Goal: Download file/media: Obtain a digital file from the website

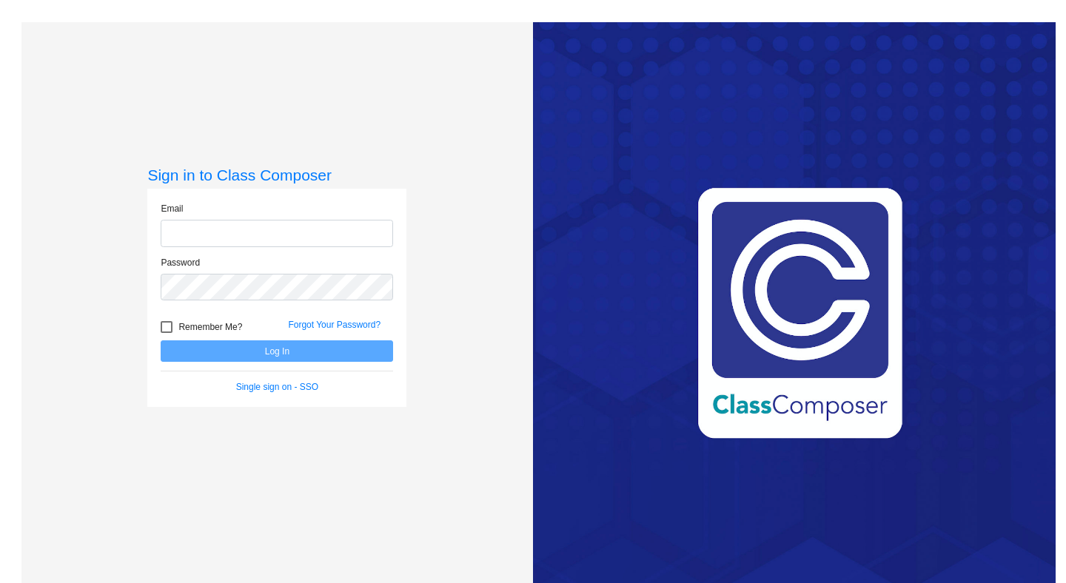
type input "[PERSON_NAME][EMAIL_ADDRESS][DOMAIN_NAME]"
click at [269, 346] on button "Log In" at bounding box center [277, 351] width 232 height 21
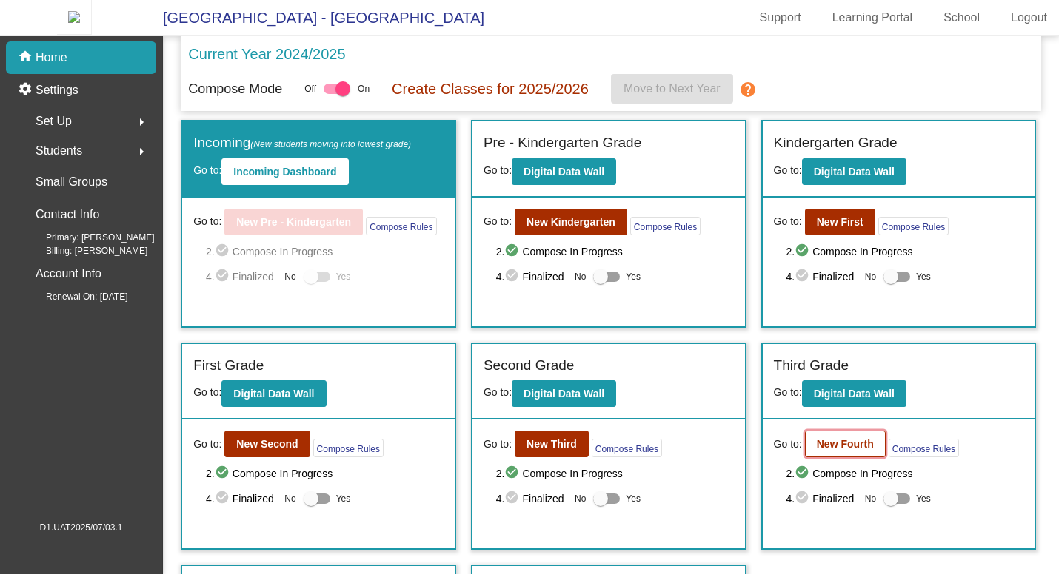
click at [823, 450] on b "New Fourth" at bounding box center [845, 444] width 57 height 12
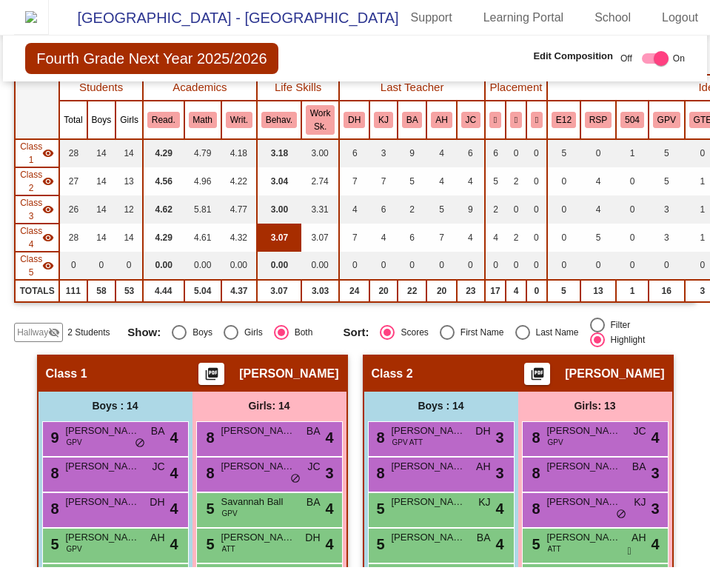
scroll to position [298, 0]
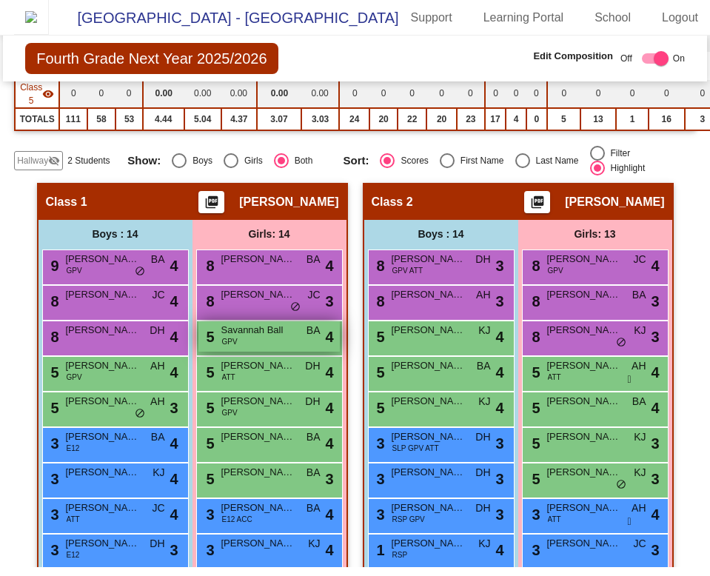
click at [245, 352] on div "5 Savannah Ball GPV BA lock do_not_disturb_alt 4" at bounding box center [268, 336] width 141 height 30
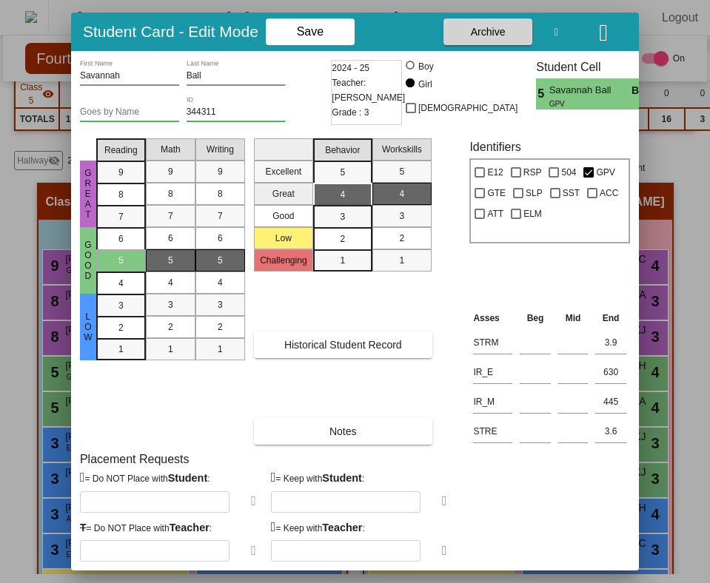
click at [564, 35] on button at bounding box center [555, 32] width 47 height 27
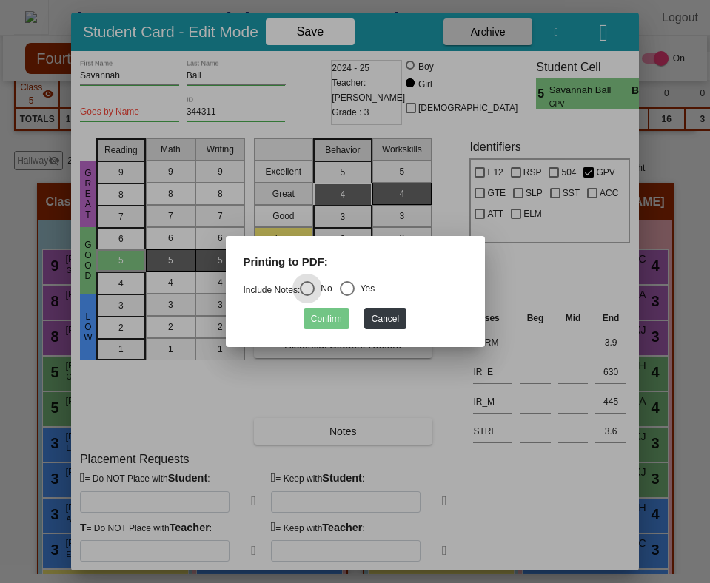
click at [360, 284] on div "Yes" at bounding box center [365, 288] width 21 height 13
click at [347, 296] on input "Yes" at bounding box center [346, 296] width 1 height 1
radio input "true"
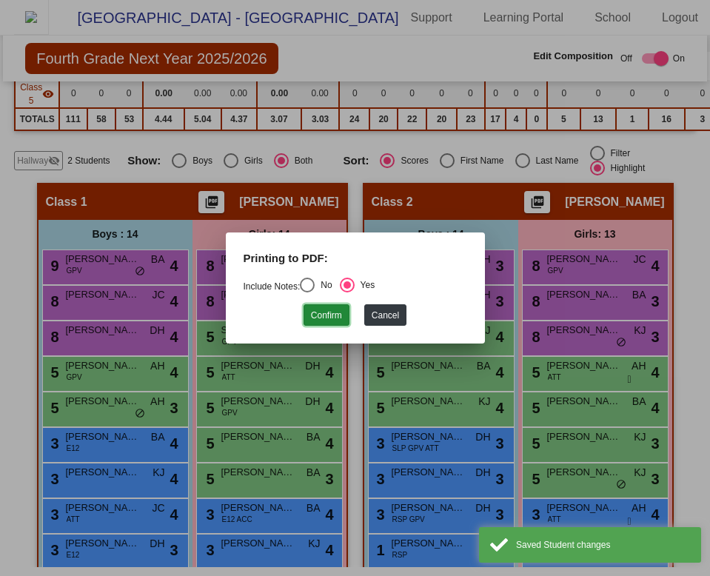
click at [327, 323] on button "Confirm" at bounding box center [327, 314] width 46 height 21
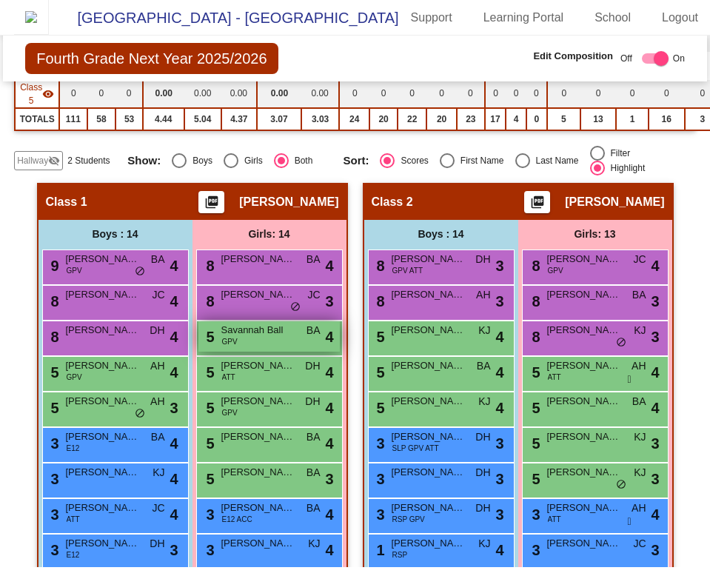
click at [272, 352] on div "5 Savannah Ball GPV BA lock do_not_disturb_alt 4" at bounding box center [268, 336] width 141 height 30
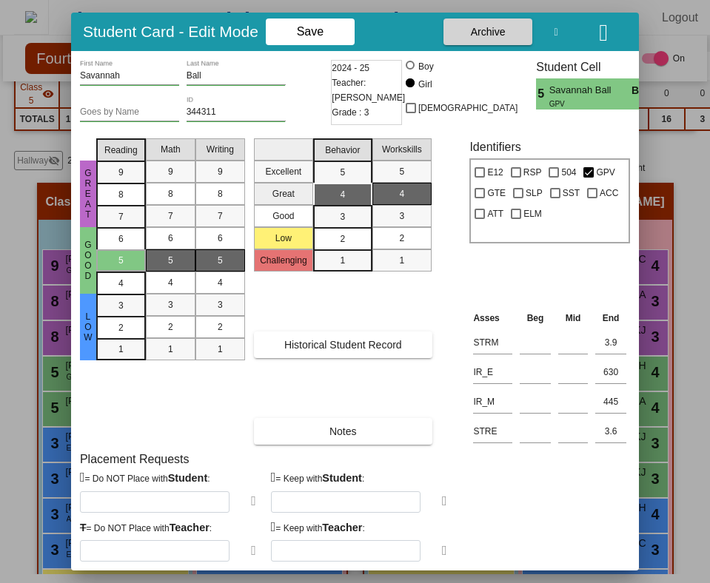
click at [608, 39] on icon "button" at bounding box center [603, 33] width 9 height 24
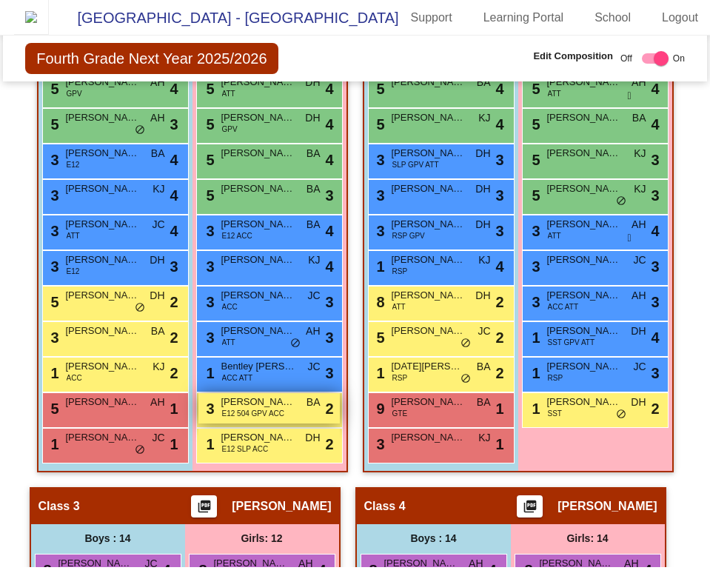
scroll to position [607, 0]
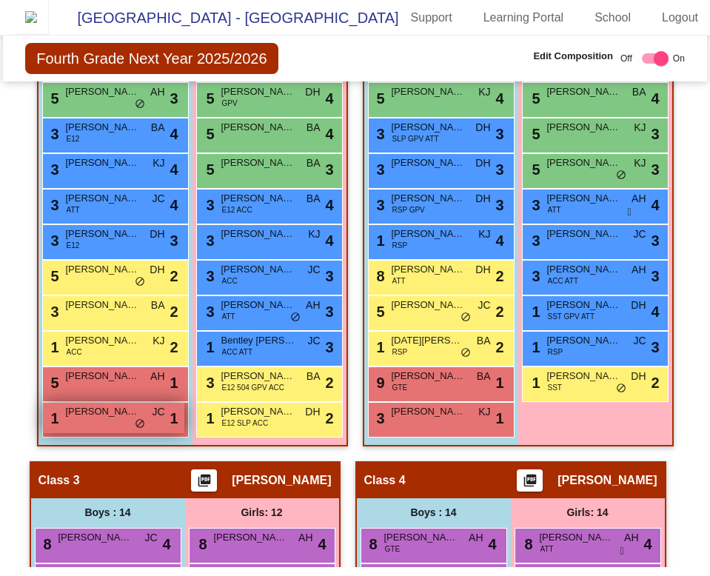
click at [120, 432] on div "1 Hunter Kohr JC lock do_not_disturb_alt 1" at bounding box center [113, 418] width 141 height 30
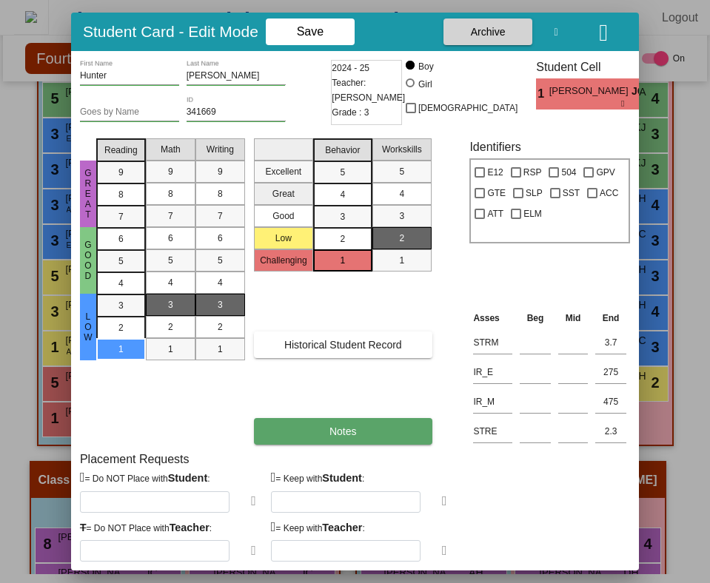
click at [338, 351] on span "Notes" at bounding box center [343, 345] width 118 height 12
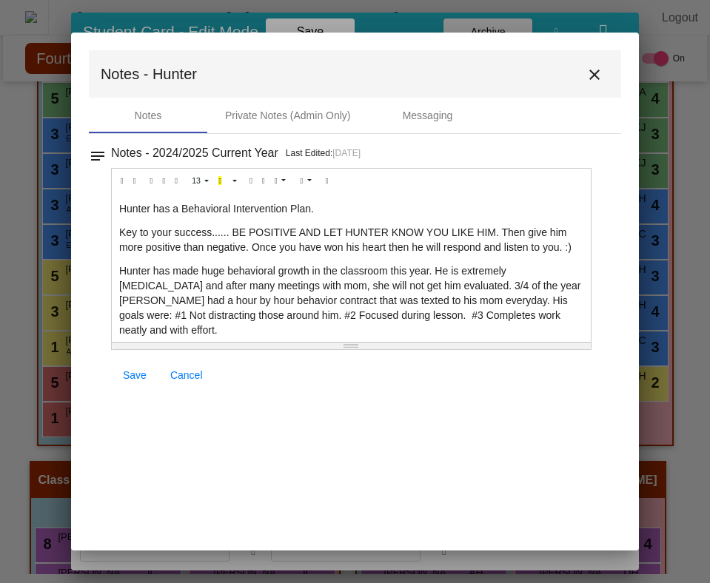
click at [600, 76] on mat-icon "close" at bounding box center [595, 75] width 18 height 18
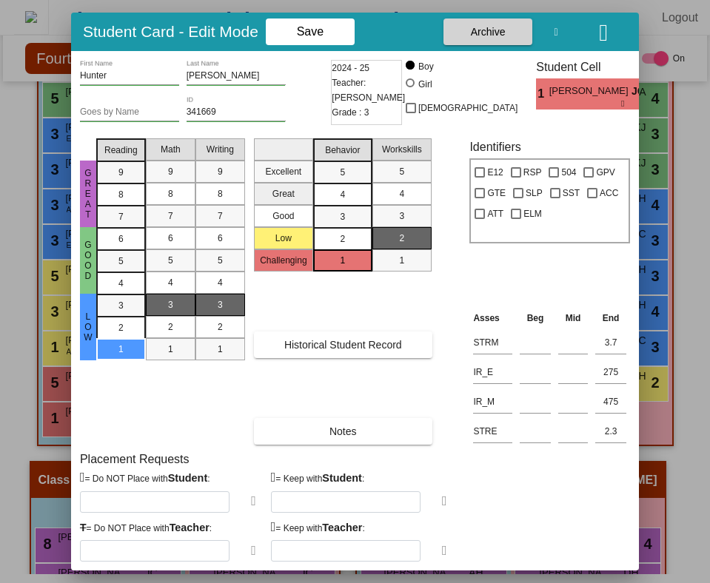
click at [558, 27] on icon at bounding box center [557, 32] width 4 height 10
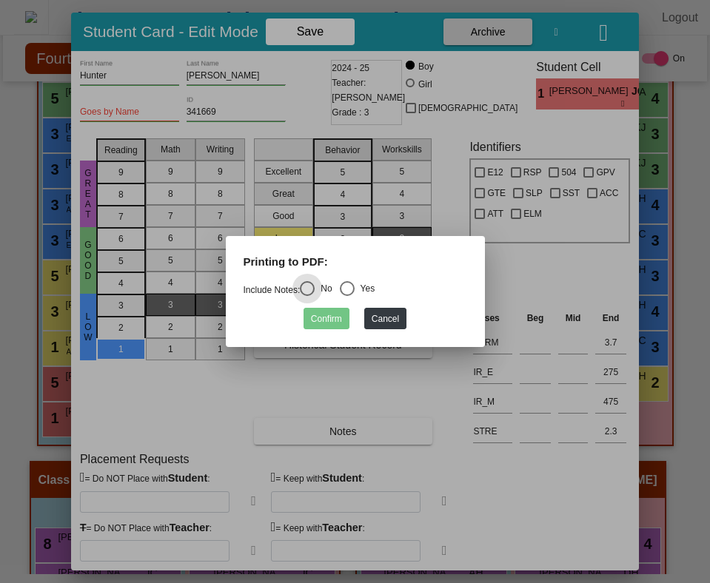
click at [355, 292] on div "Select an option" at bounding box center [347, 288] width 15 height 15
click at [347, 296] on input "Yes" at bounding box center [346, 296] width 1 height 1
radio input "true"
click at [331, 319] on button "Confirm" at bounding box center [327, 318] width 46 height 21
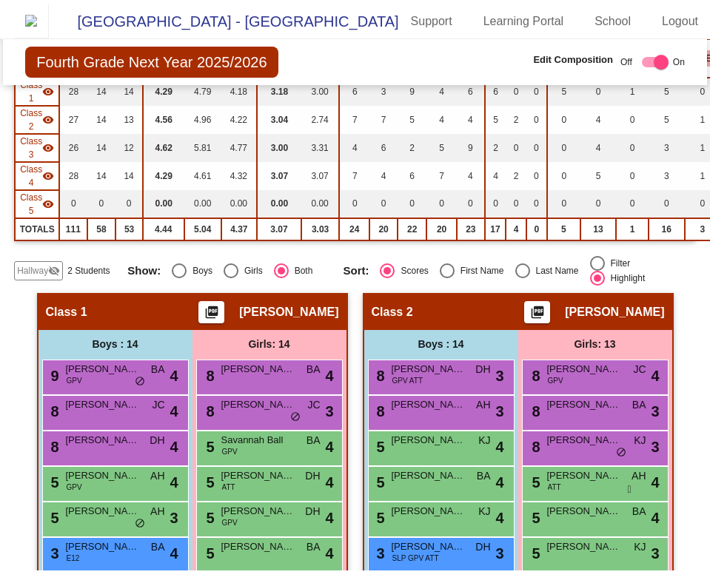
scroll to position [185, 0]
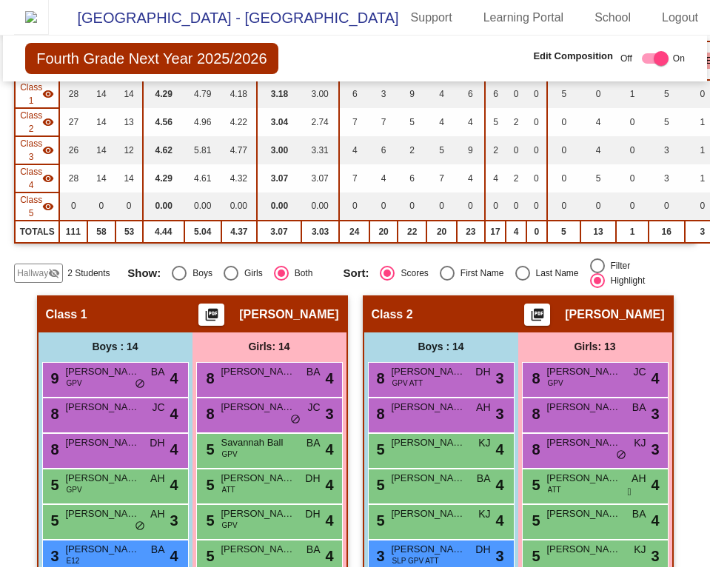
click at [221, 321] on mat-icon "picture_as_pdf" at bounding box center [212, 317] width 18 height 21
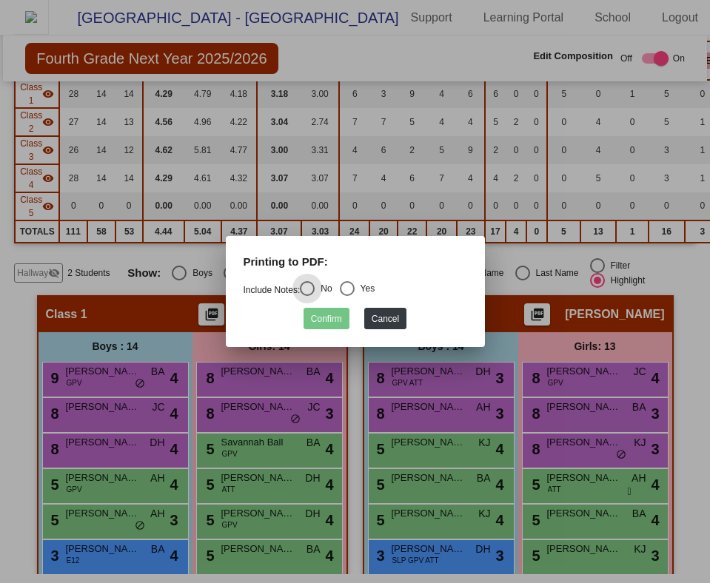
click at [351, 294] on div "Select an option" at bounding box center [347, 288] width 15 height 15
click at [347, 296] on input "Yes" at bounding box center [346, 296] width 1 height 1
radio input "true"
click at [332, 320] on button "Confirm" at bounding box center [327, 318] width 46 height 21
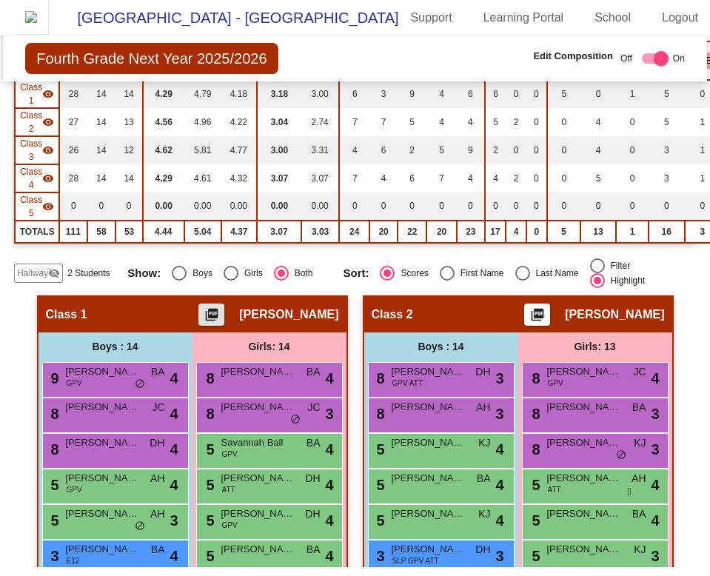
click at [221, 320] on mat-icon "picture_as_pdf" at bounding box center [212, 317] width 18 height 21
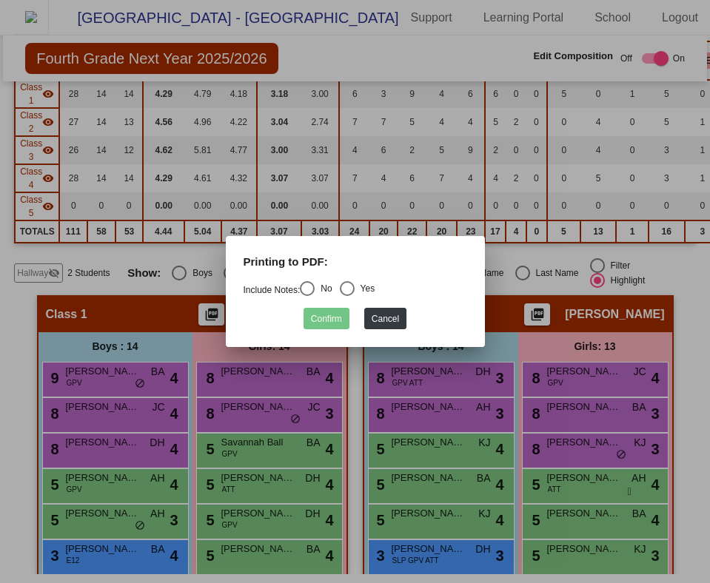
checkbox input "false"
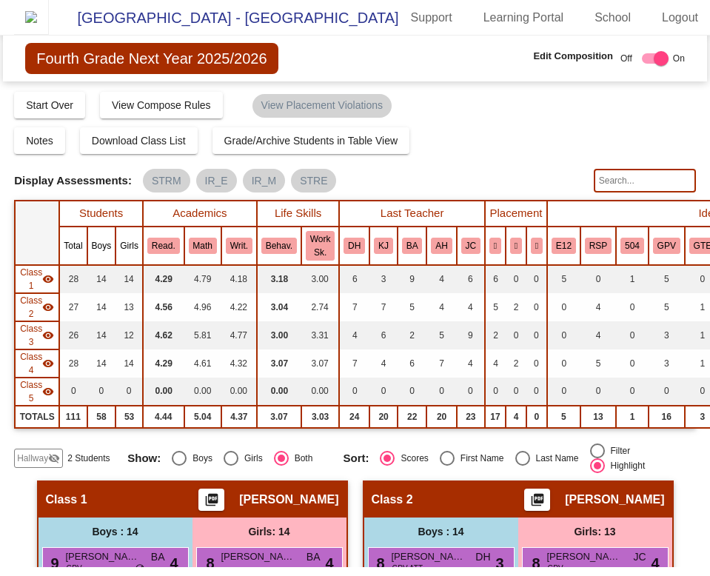
click at [221, 506] on mat-icon "picture_as_pdf" at bounding box center [212, 502] width 18 height 21
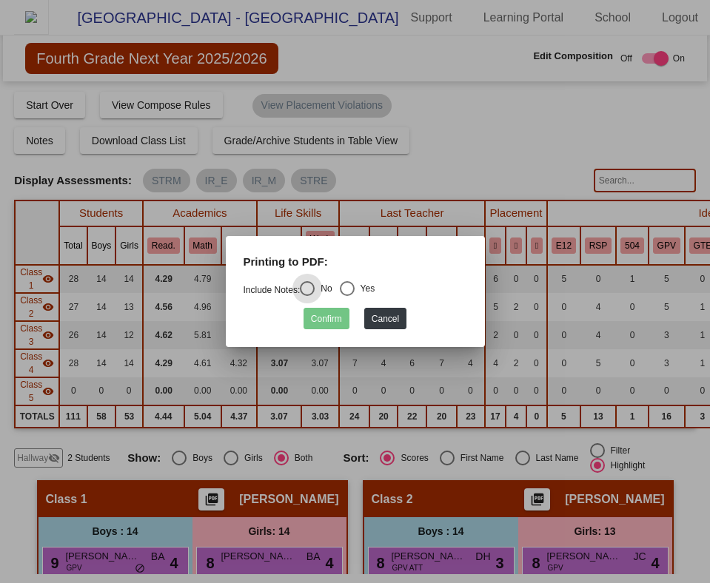
click at [348, 291] on div "Select an option" at bounding box center [347, 288] width 15 height 15
click at [347, 296] on input "Yes" at bounding box center [346, 296] width 1 height 1
radio input "true"
click at [329, 324] on button "Confirm" at bounding box center [327, 318] width 46 height 21
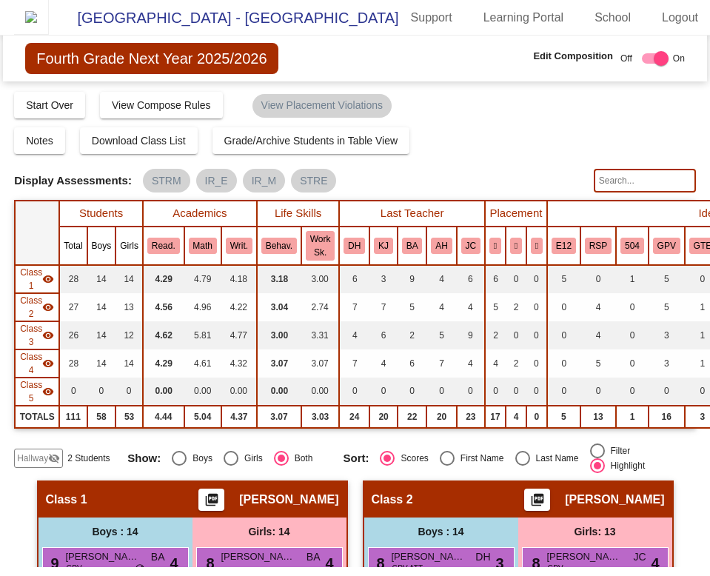
checkbox input "false"
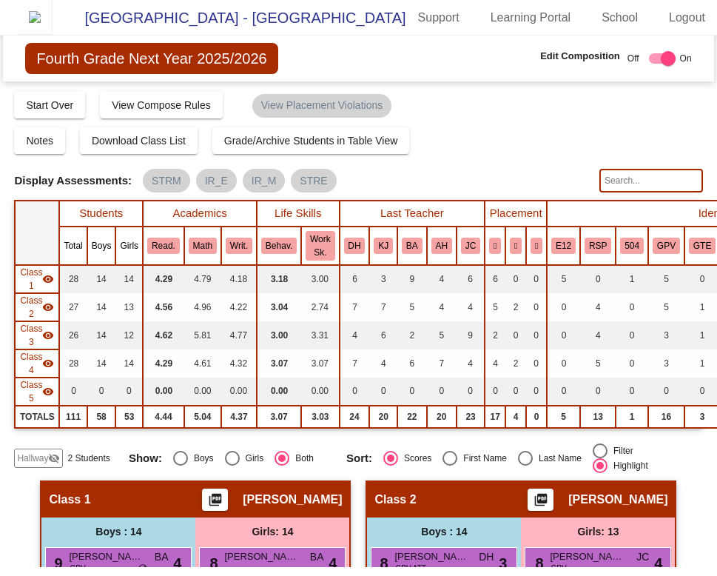
checkbox input "false"
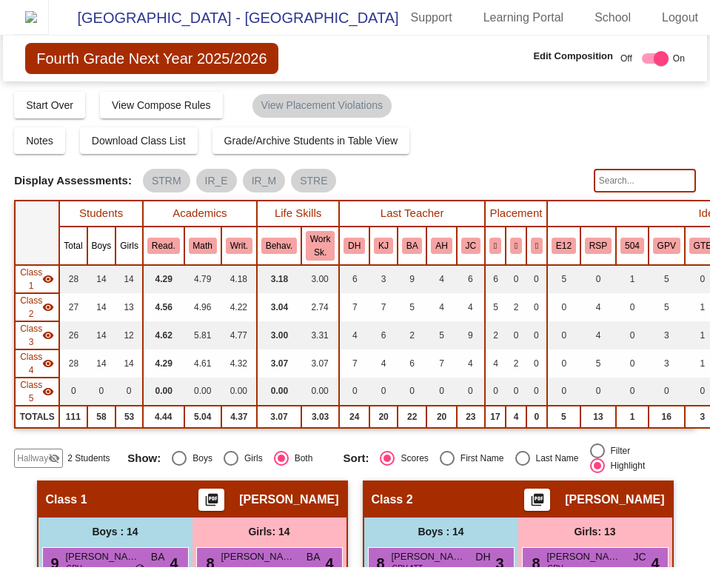
click at [221, 510] on mat-icon "picture_as_pdf" at bounding box center [212, 502] width 18 height 21
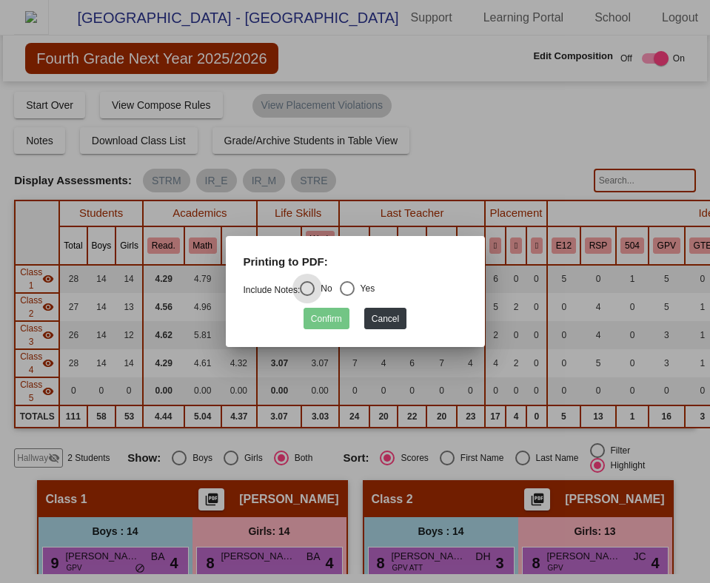
click at [352, 294] on div "Select an option" at bounding box center [347, 288] width 15 height 15
click at [347, 296] on input "Yes" at bounding box center [346, 296] width 1 height 1
radio input "true"
click at [332, 323] on button "Confirm" at bounding box center [327, 318] width 46 height 21
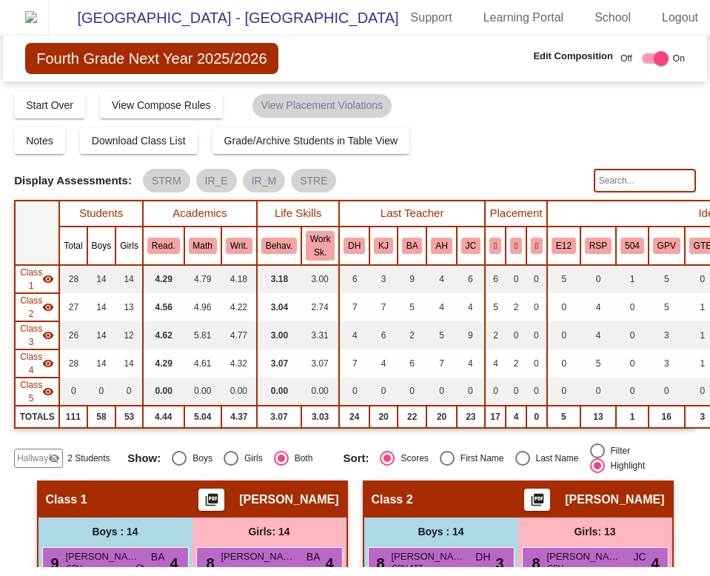
click at [221, 501] on mat-icon "picture_as_pdf" at bounding box center [212, 502] width 18 height 21
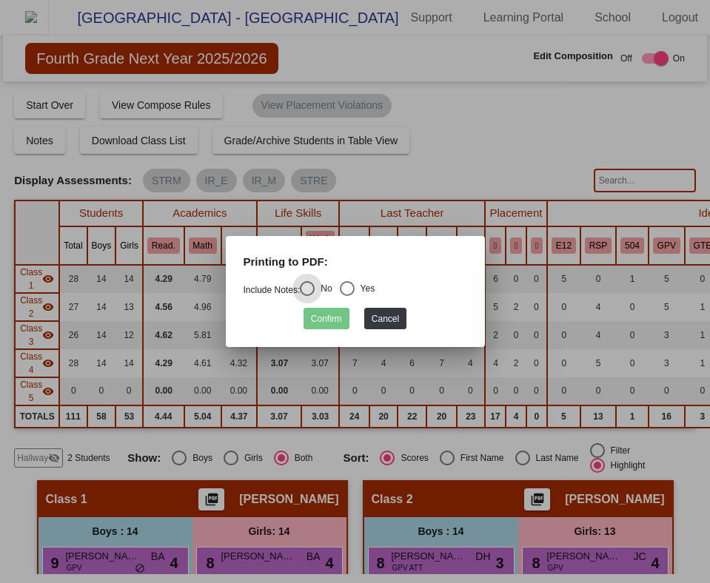
click at [352, 289] on div "Select an option" at bounding box center [347, 288] width 15 height 15
click at [347, 296] on input "Yes" at bounding box center [346, 296] width 1 height 1
radio input "true"
click at [336, 315] on button "Confirm" at bounding box center [327, 318] width 46 height 21
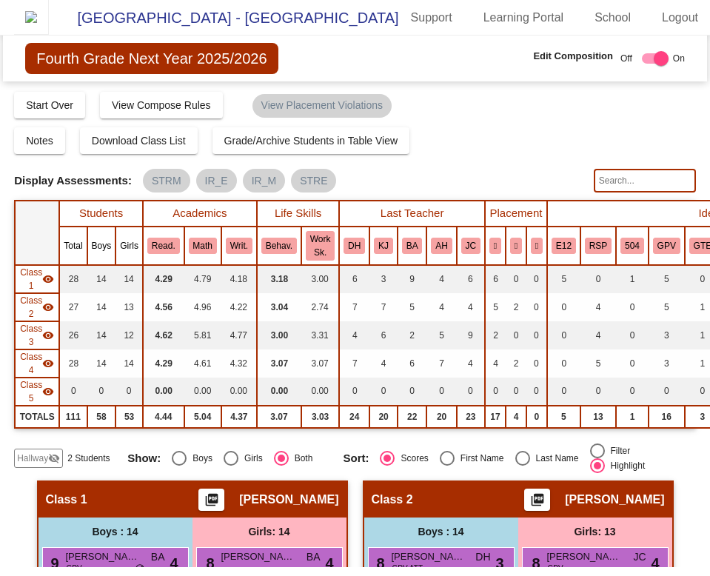
click at [221, 510] on mat-icon "picture_as_pdf" at bounding box center [212, 502] width 18 height 21
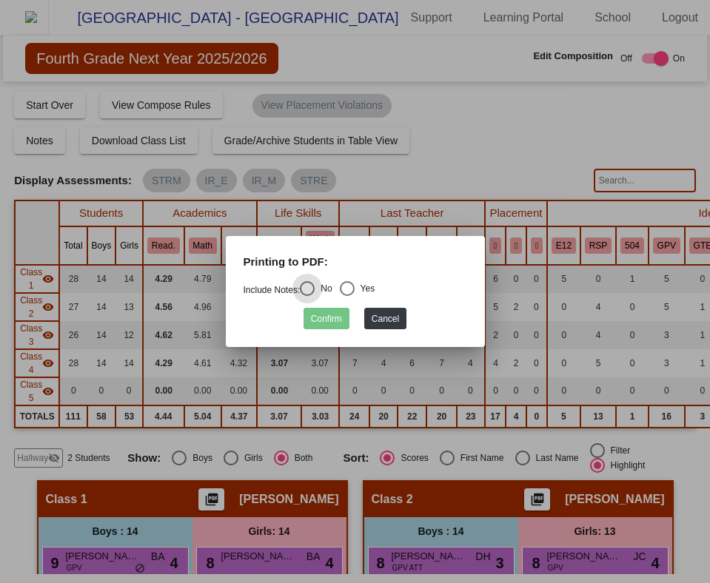
click at [352, 289] on div "Select an option" at bounding box center [347, 288] width 15 height 15
click at [347, 296] on input "Yes" at bounding box center [346, 296] width 1 height 1
radio input "true"
click at [337, 315] on button "Confirm" at bounding box center [327, 318] width 46 height 21
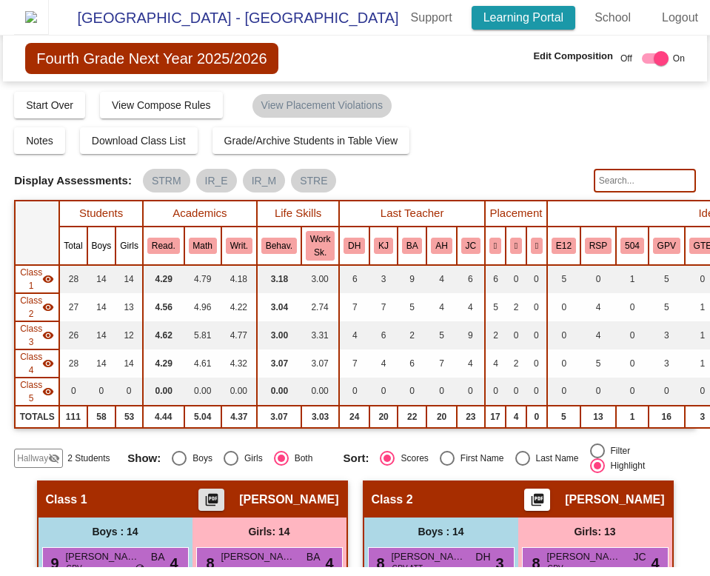
scroll to position [0, 118]
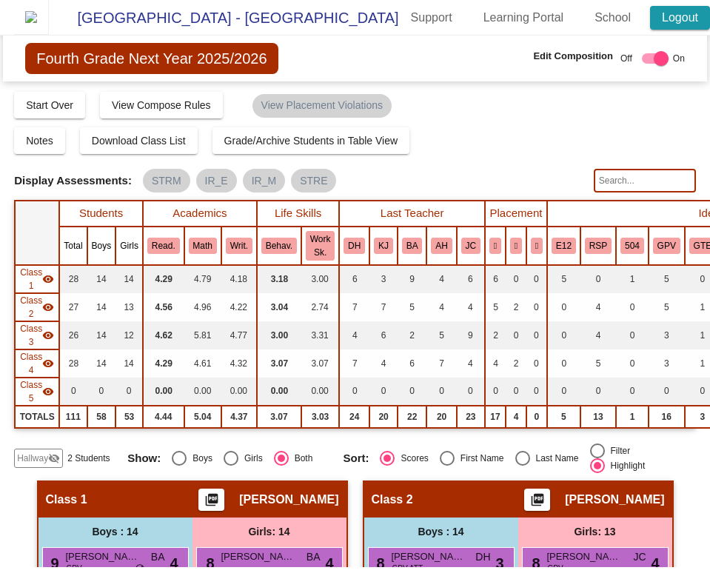
click at [666, 28] on link "Logout" at bounding box center [680, 18] width 60 height 24
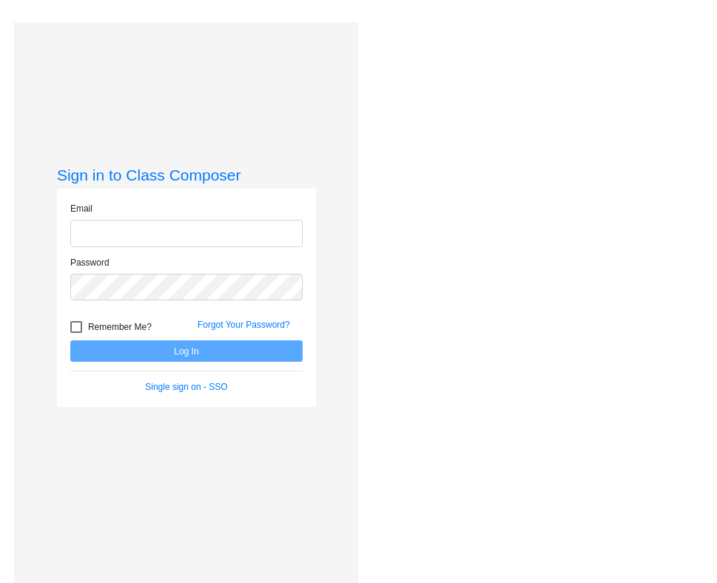
type input "[PERSON_NAME][EMAIL_ADDRESS][DOMAIN_NAME]"
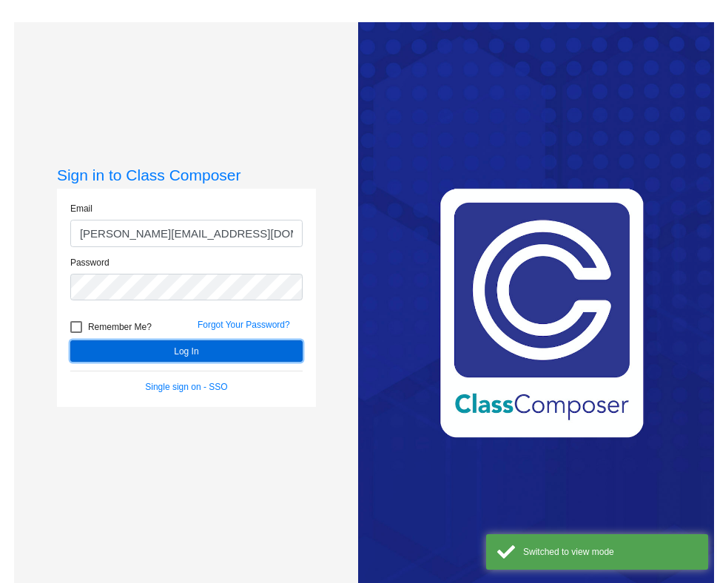
click at [207, 354] on button "Log In" at bounding box center [186, 351] width 232 height 21
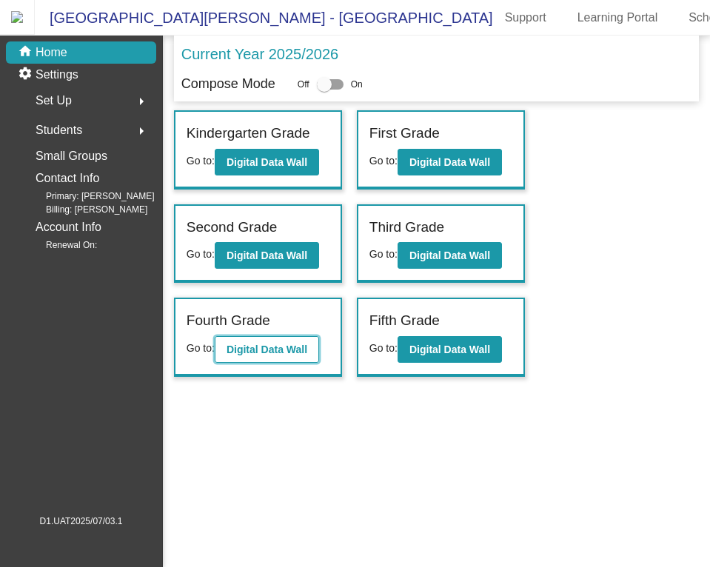
click at [266, 355] on b "Digital Data Wall" at bounding box center [267, 350] width 81 height 12
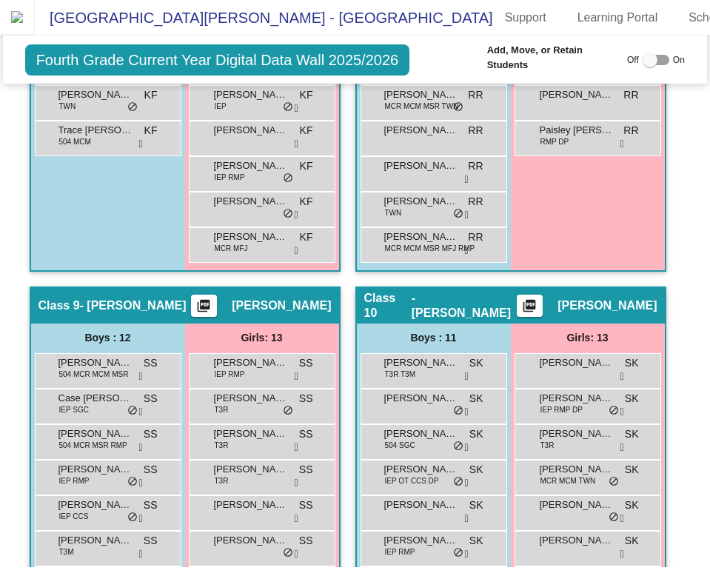
scroll to position [2860, 0]
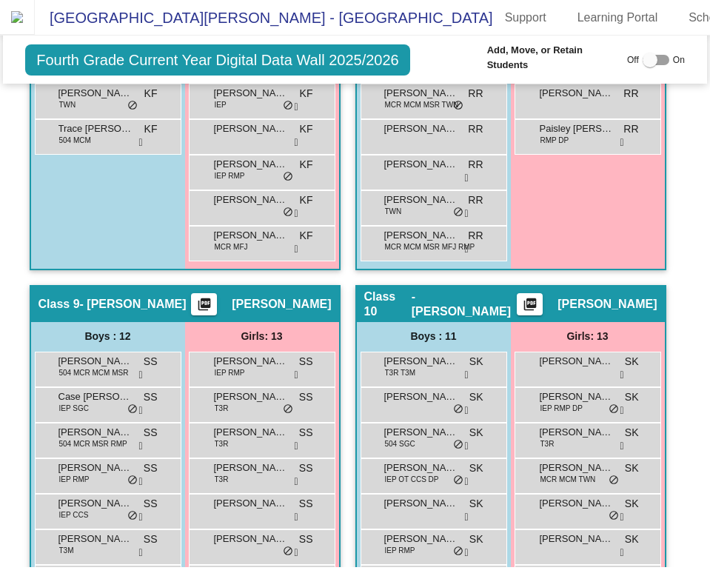
click at [539, 315] on mat-icon "picture_as_pdf" at bounding box center [530, 307] width 18 height 21
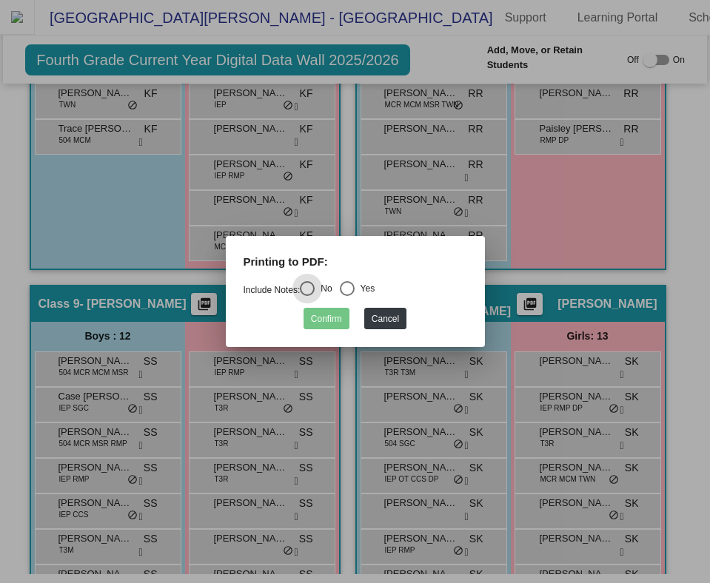
click at [355, 289] on div "Select an option" at bounding box center [347, 288] width 15 height 15
click at [347, 296] on input "Yes" at bounding box center [346, 296] width 1 height 1
radio input "true"
click at [327, 317] on button "Confirm" at bounding box center [327, 318] width 46 height 21
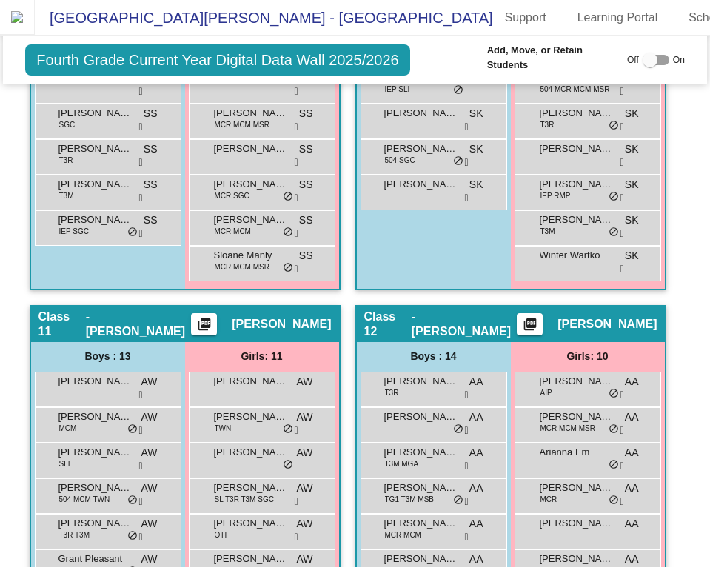
scroll to position [3445, 0]
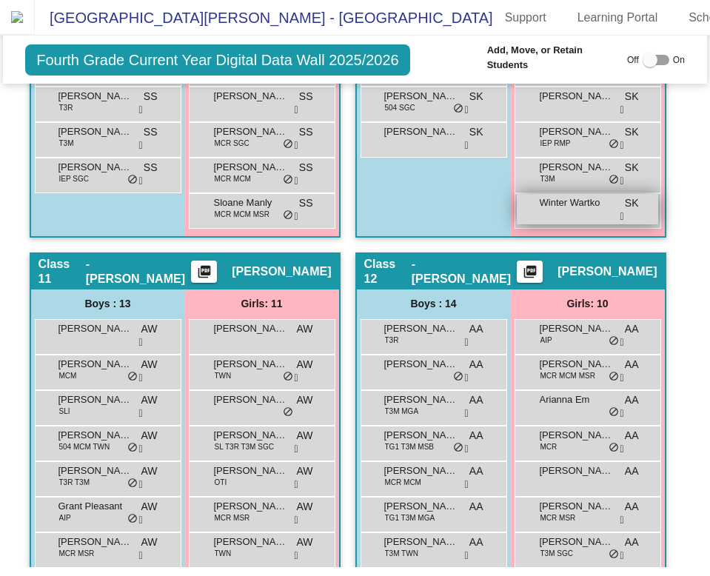
click at [578, 224] on div "Winter [PERSON_NAME] lock do_not_disturb_alt" at bounding box center [587, 209] width 141 height 30
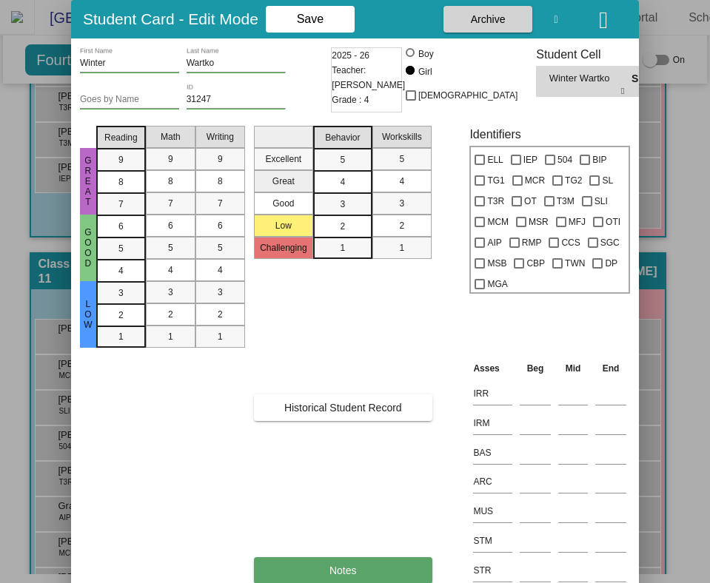
click at [344, 421] on button "Notes" at bounding box center [343, 408] width 178 height 27
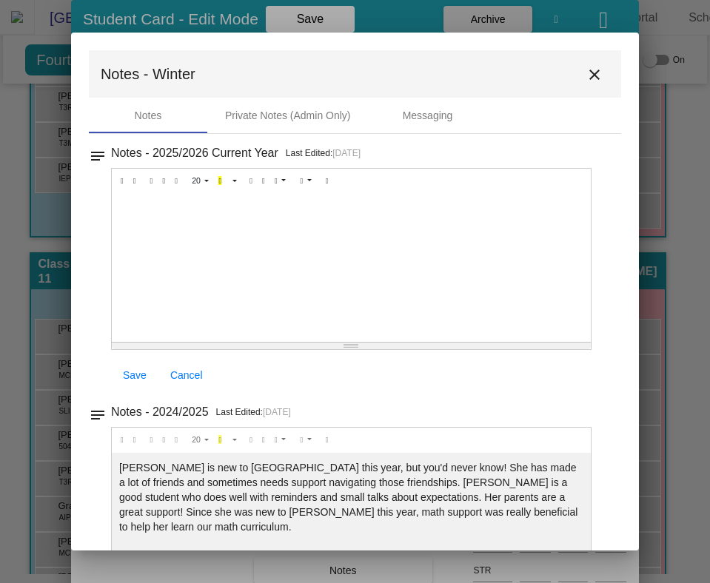
click at [586, 73] on mat-icon "close" at bounding box center [595, 75] width 18 height 18
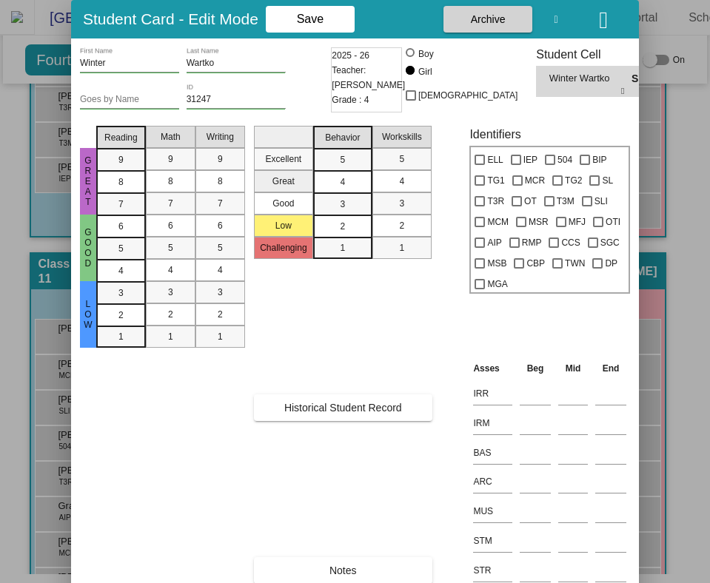
click at [608, 28] on icon "button" at bounding box center [603, 20] width 9 height 24
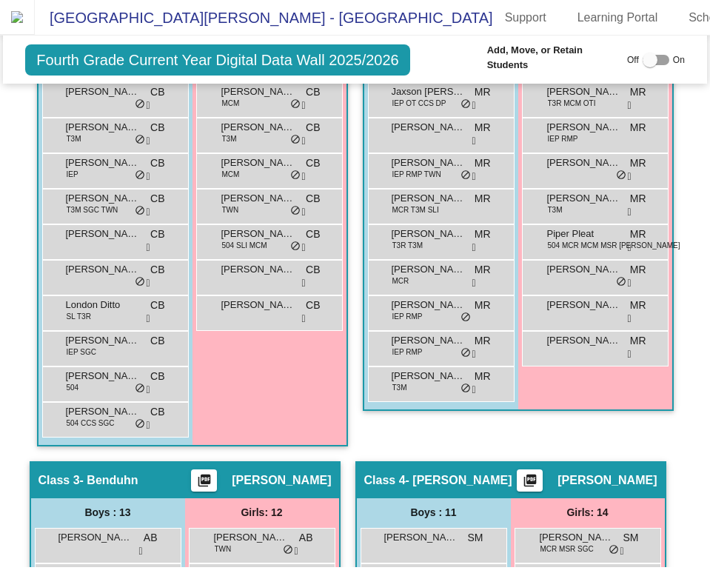
scroll to position [0, 0]
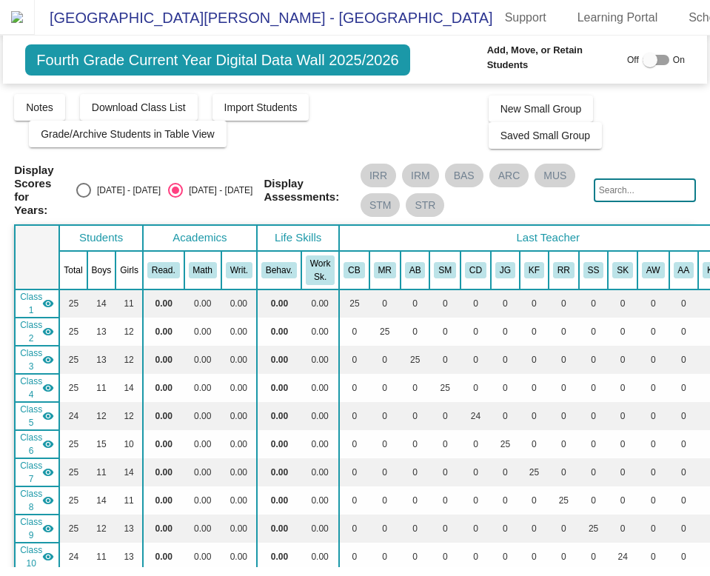
click at [126, 197] on div "[DATE] - [DATE]" at bounding box center [126, 190] width 70 height 13
click at [84, 198] on input "[DATE] - [DATE]" at bounding box center [83, 198] width 1 height 1
radio input "true"
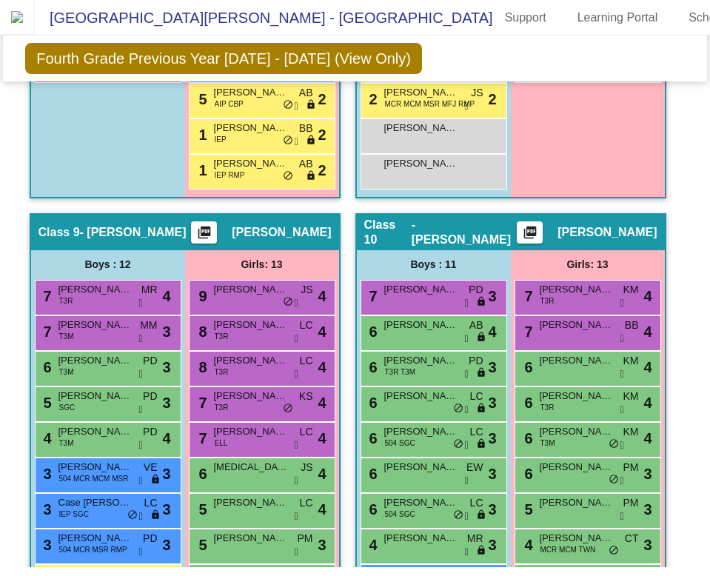
scroll to position [2911, 0]
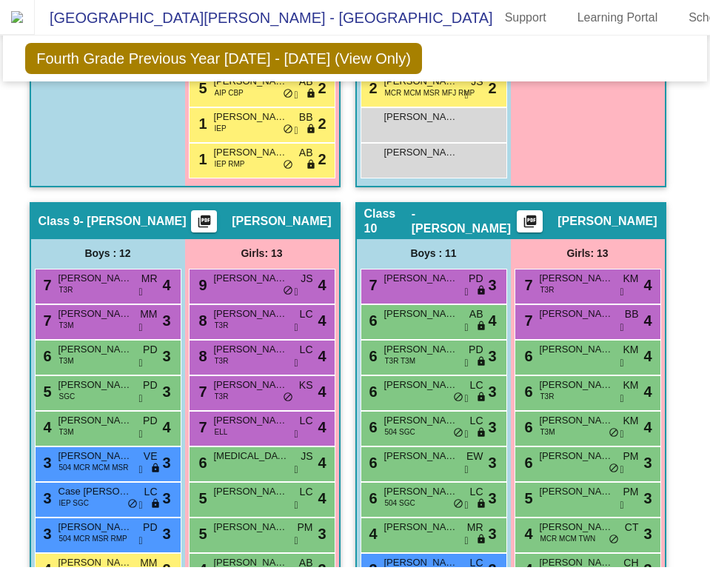
click at [539, 227] on mat-icon "picture_as_pdf" at bounding box center [530, 224] width 18 height 21
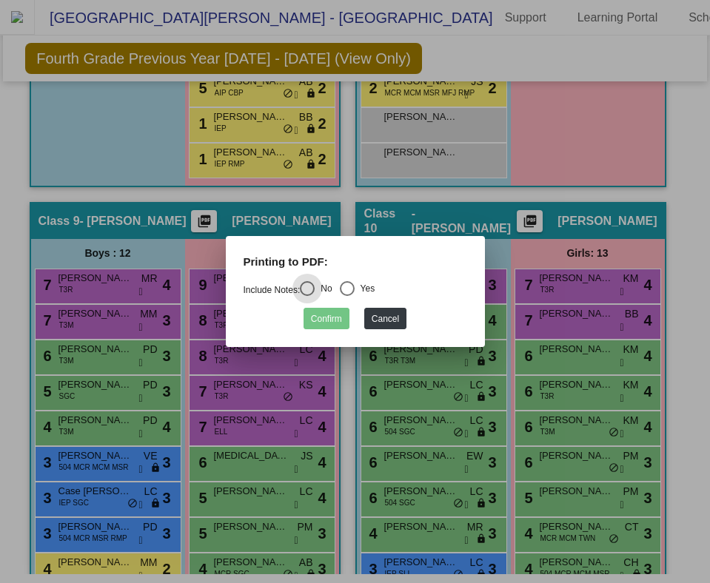
click at [354, 291] on div "Select an option" at bounding box center [347, 288] width 15 height 15
click at [347, 296] on input "Yes" at bounding box center [346, 296] width 1 height 1
radio input "true"
click at [329, 318] on button "Confirm" at bounding box center [327, 318] width 46 height 21
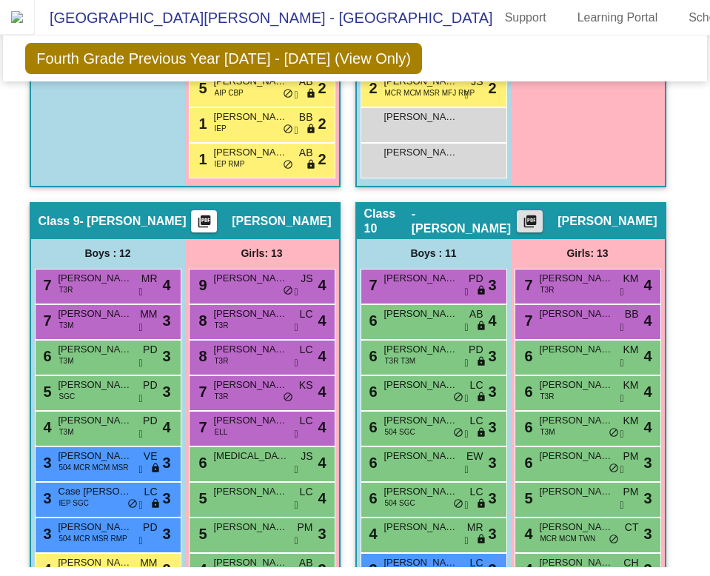
scroll to position [0, 67]
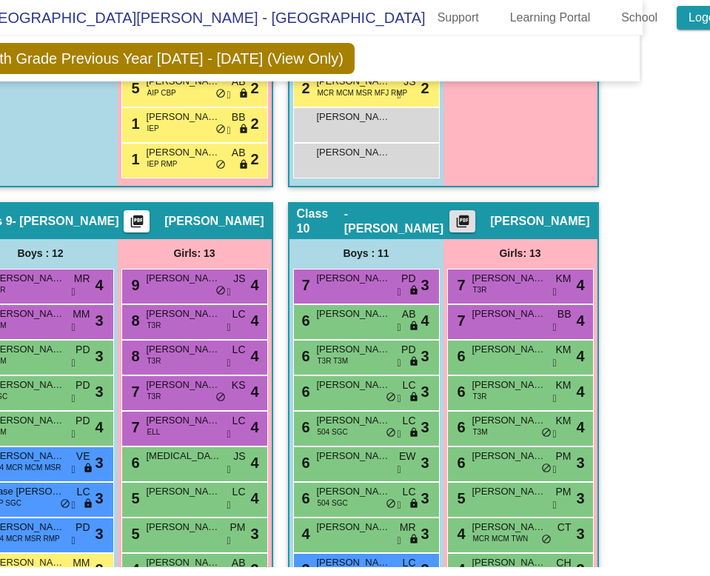
click at [677, 27] on link "Logout" at bounding box center [707, 18] width 60 height 24
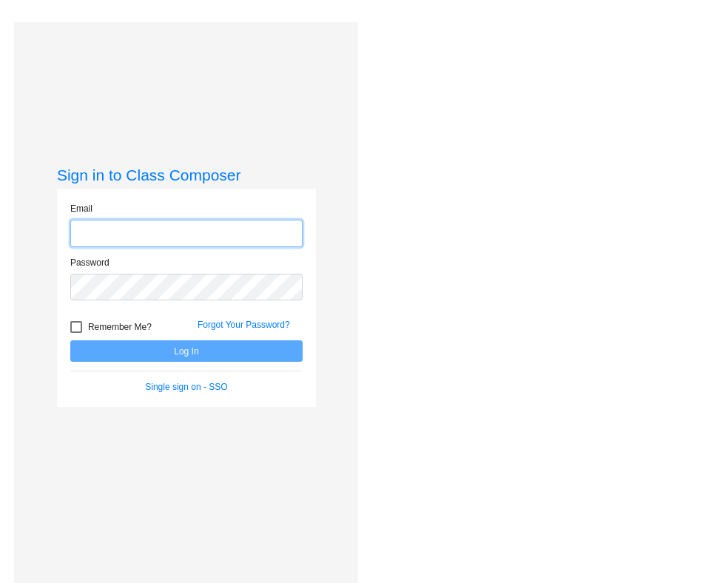
type input "[PERSON_NAME][EMAIL_ADDRESS][DOMAIN_NAME]"
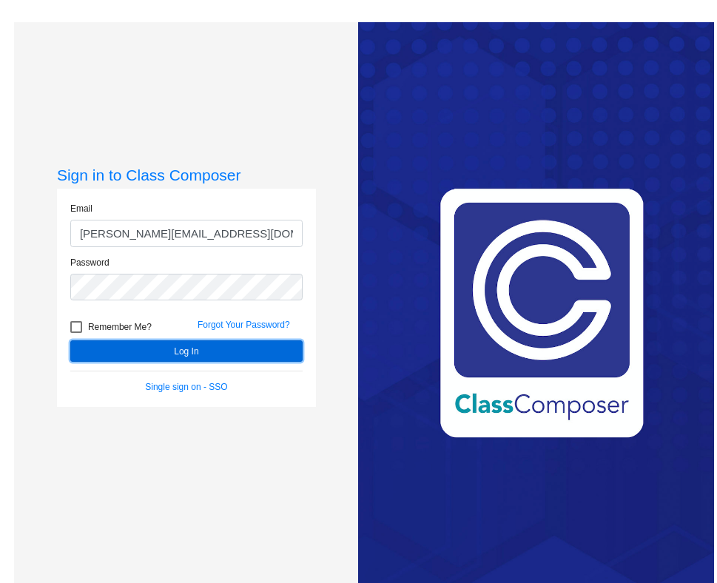
click at [227, 353] on button "Log In" at bounding box center [186, 351] width 232 height 21
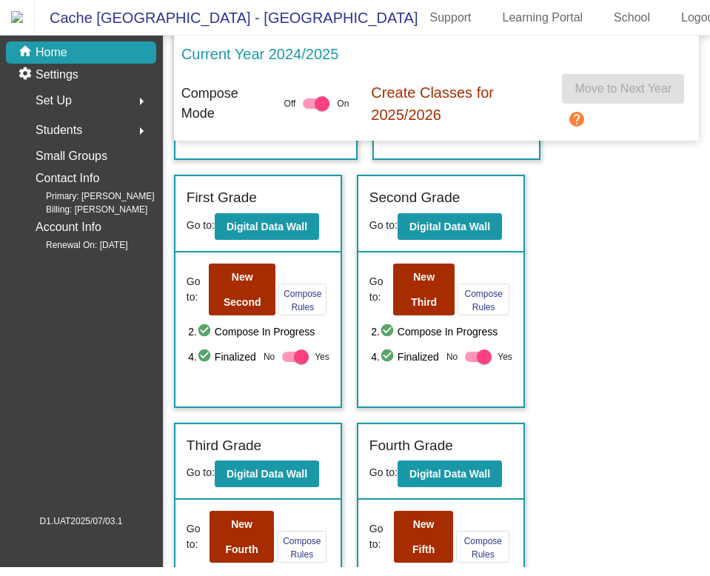
scroll to position [252, 0]
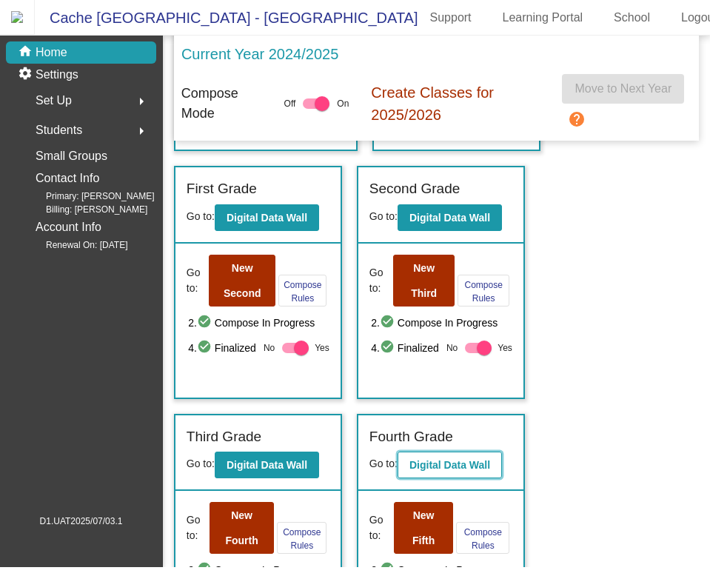
click at [429, 464] on button "Digital Data Wall" at bounding box center [450, 465] width 104 height 27
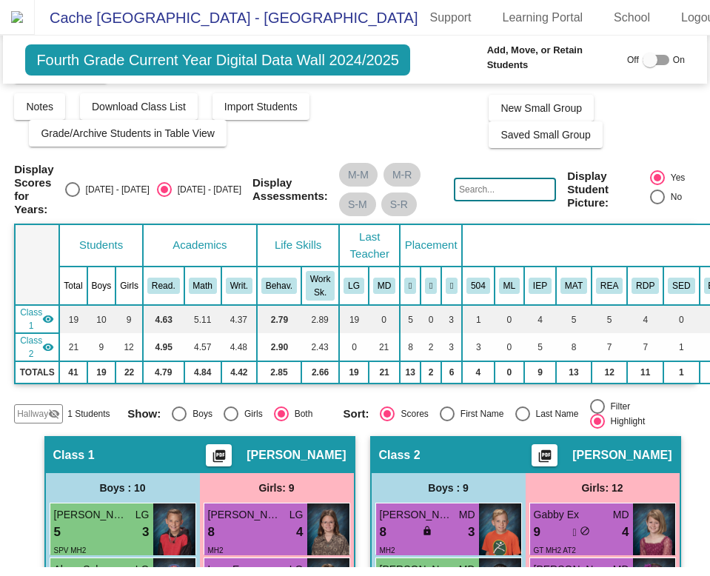
scroll to position [47, 0]
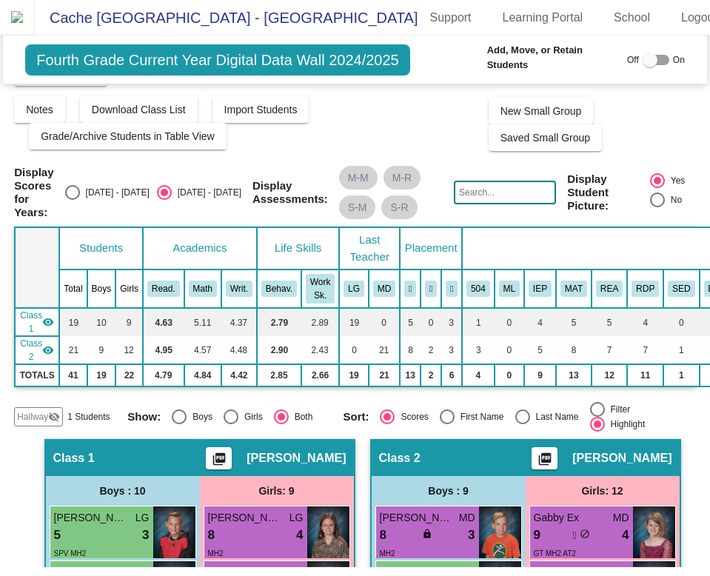
click at [493, 202] on input "text" at bounding box center [505, 193] width 102 height 24
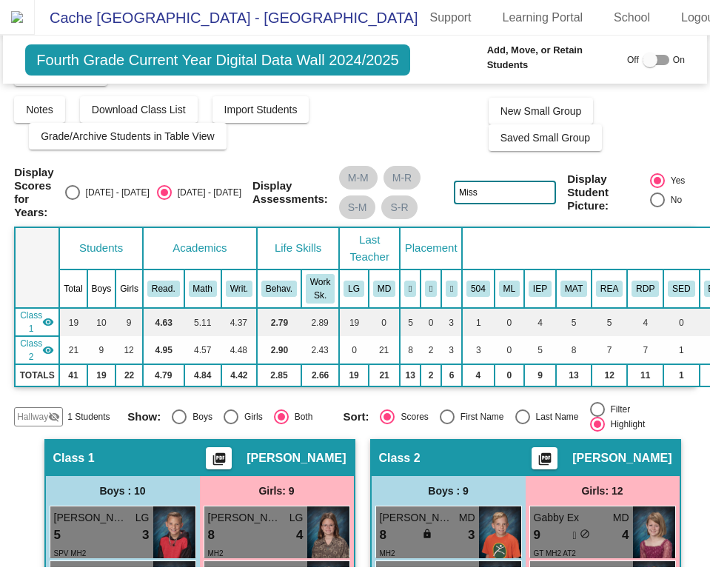
type input "Missy"
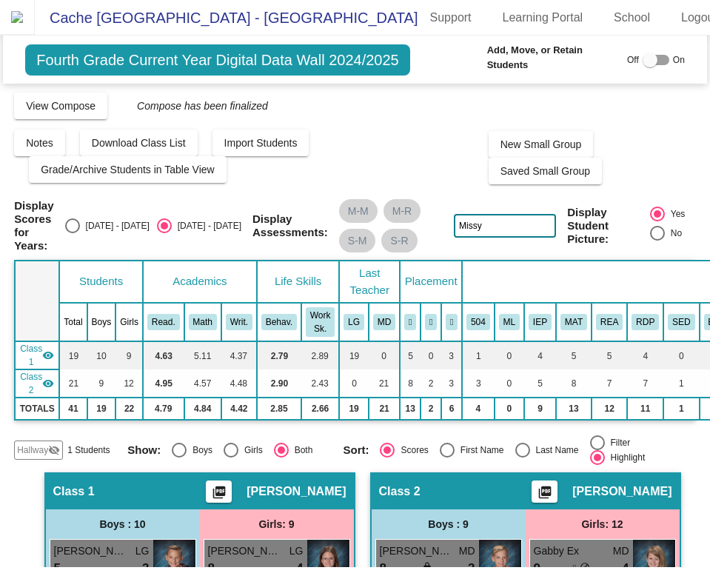
scroll to position [7, 0]
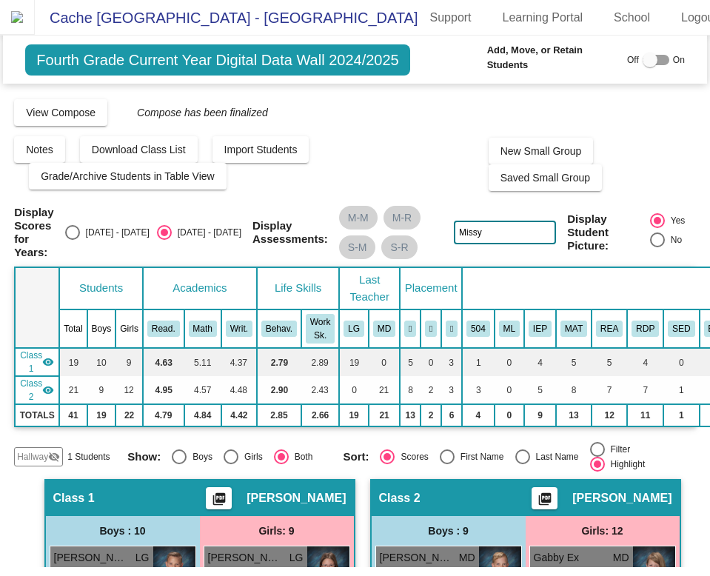
click at [461, 244] on input "Missy" at bounding box center [505, 233] width 102 height 24
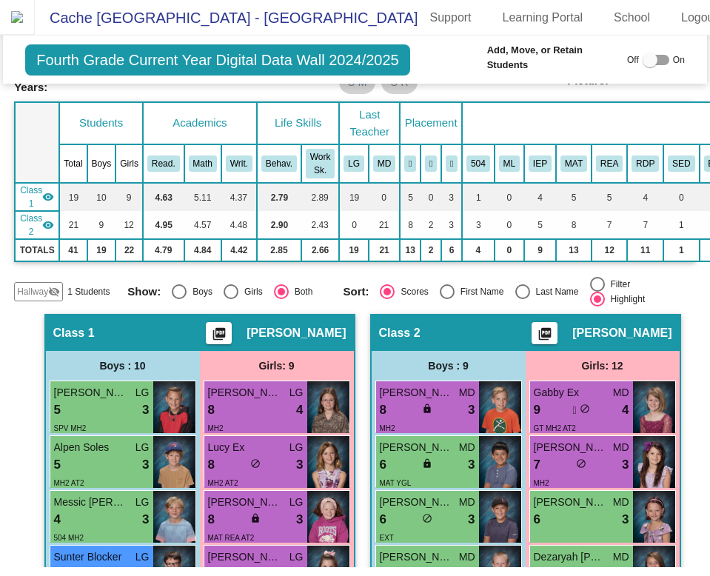
scroll to position [174, 0]
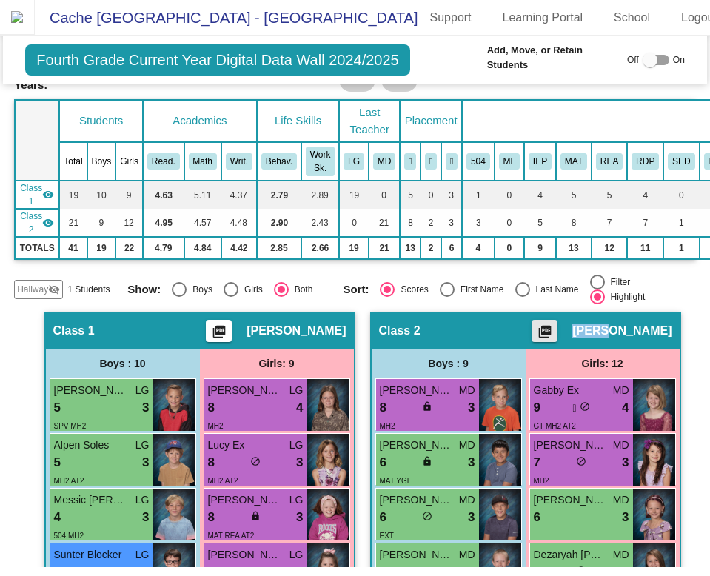
click at [554, 342] on mat-icon "picture_as_pdf" at bounding box center [545, 334] width 18 height 21
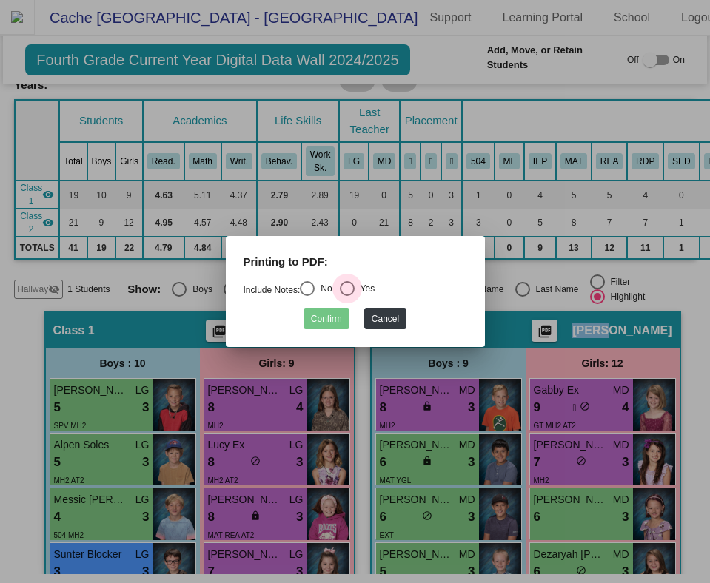
click at [355, 289] on div "Select an option" at bounding box center [347, 288] width 15 height 15
click at [347, 296] on input "Yes" at bounding box center [346, 296] width 1 height 1
radio input "true"
click at [339, 311] on button "Confirm" at bounding box center [327, 318] width 46 height 21
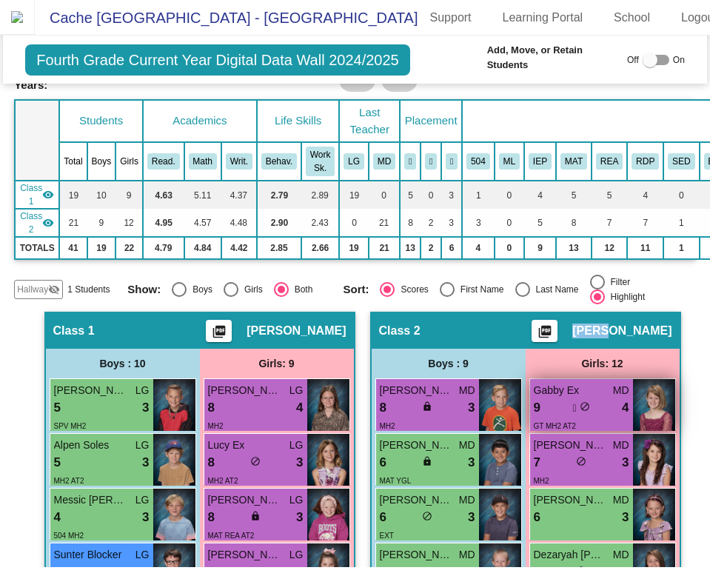
click at [590, 418] on div "9 lock do_not_disturb_alt 4" at bounding box center [582, 407] width 96 height 19
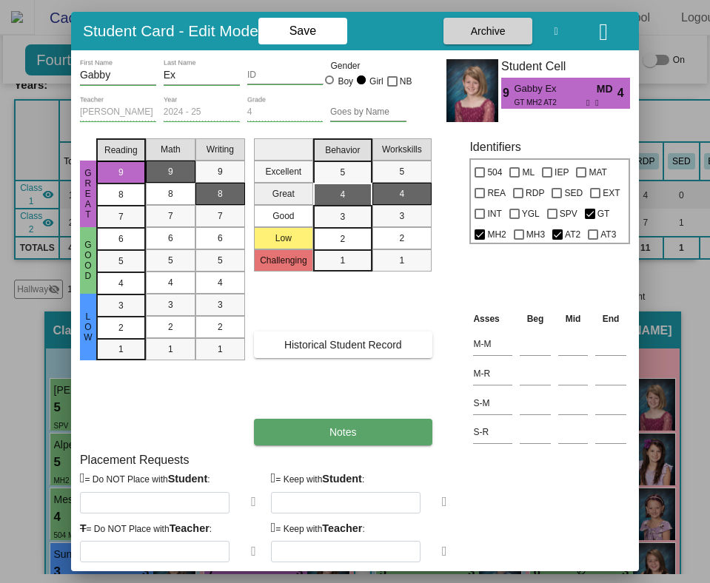
click at [378, 358] on button "Notes" at bounding box center [343, 345] width 178 height 27
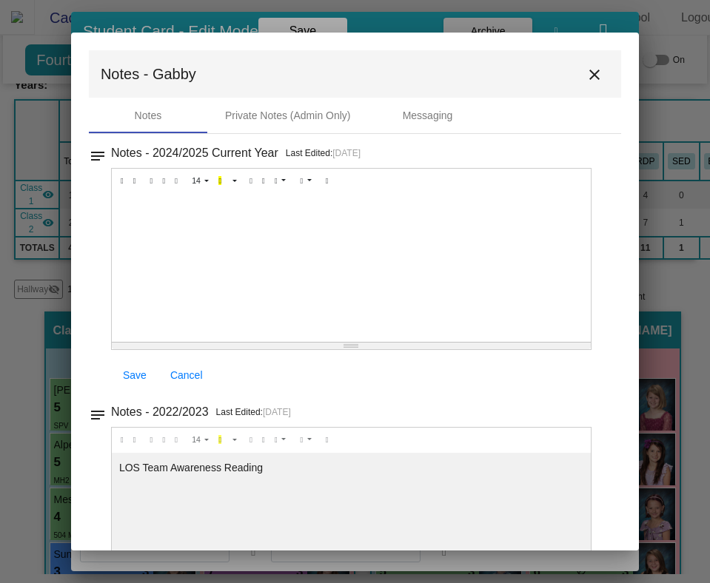
click at [593, 76] on mat-icon "close" at bounding box center [595, 75] width 18 height 18
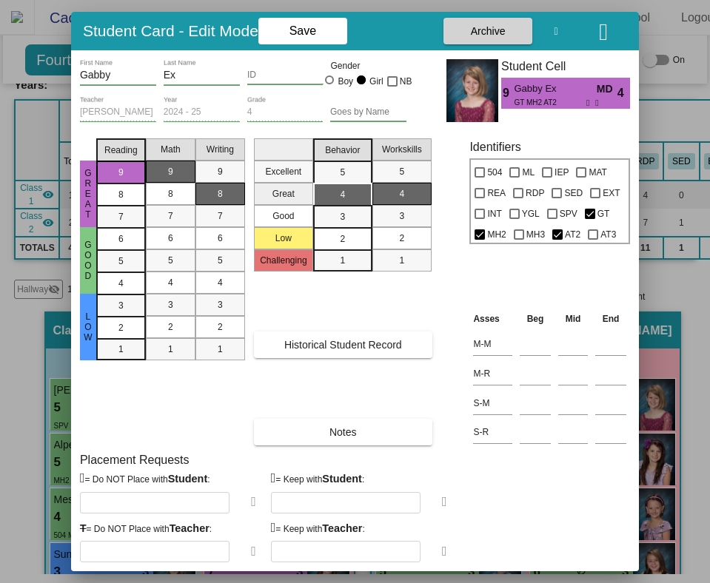
click at [608, 41] on icon "button" at bounding box center [603, 32] width 9 height 24
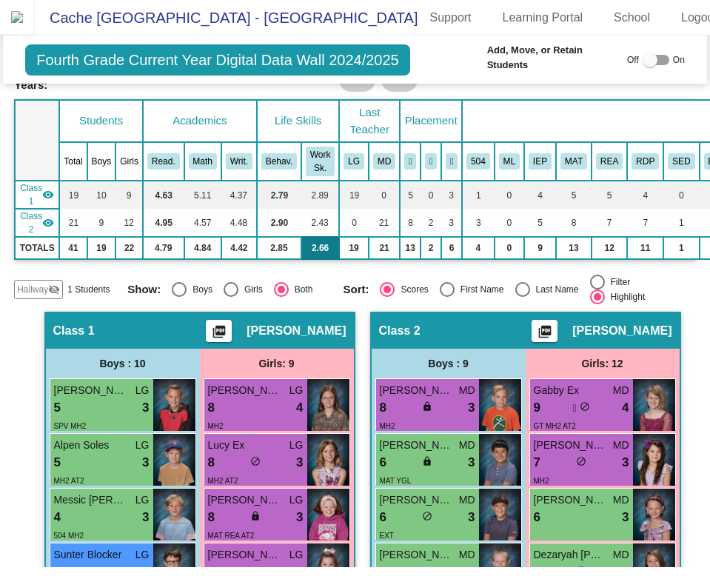
scroll to position [0, 0]
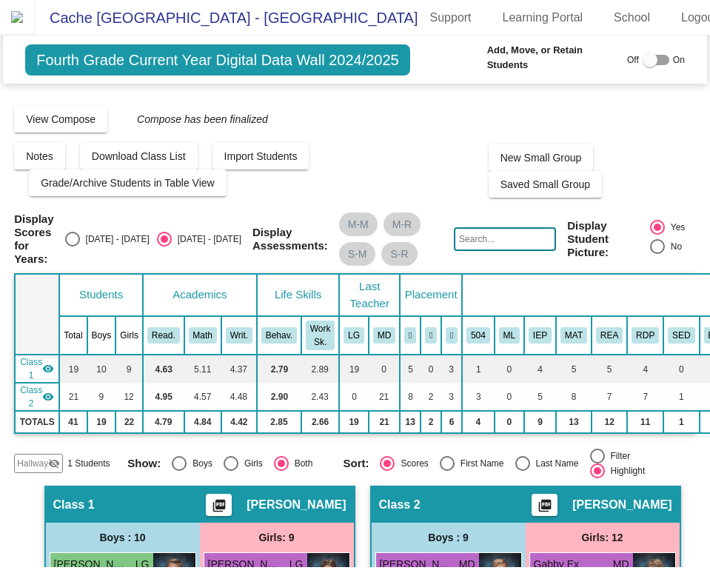
click at [94, 246] on div "[DATE] - [DATE]" at bounding box center [115, 238] width 70 height 13
click at [73, 247] on input "[DATE] - [DATE]" at bounding box center [72, 247] width 1 height 1
radio input "true"
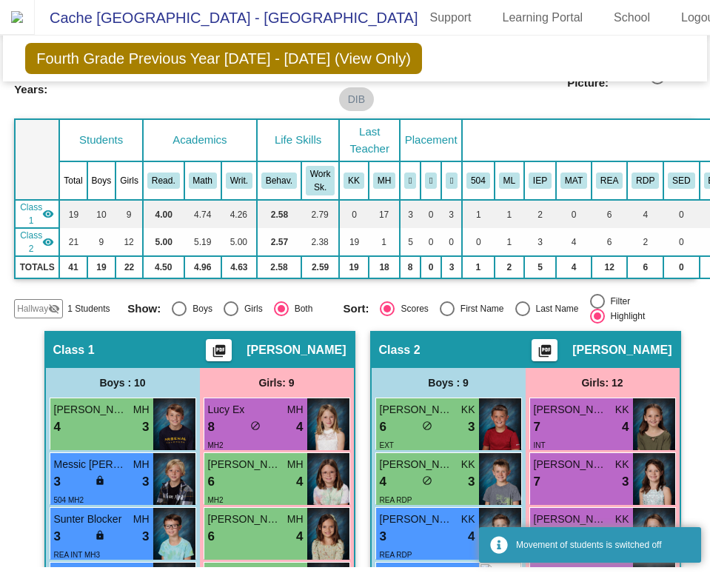
scroll to position [184, 0]
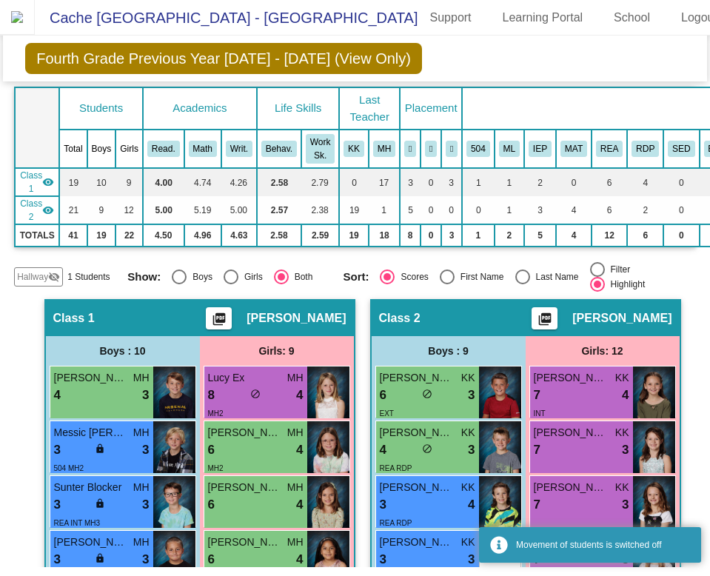
click at [554, 312] on mat-icon "picture_as_pdf" at bounding box center [545, 322] width 18 height 21
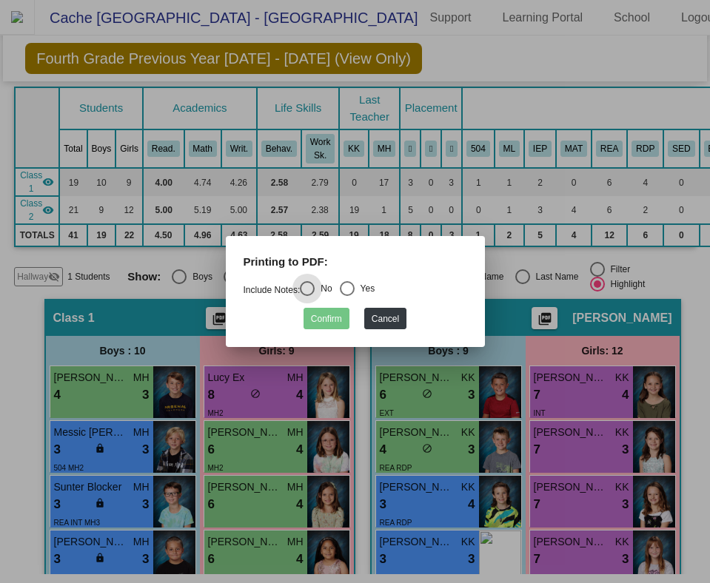
click at [348, 295] on div "Select an option" at bounding box center [347, 288] width 15 height 15
click at [347, 296] on input "Yes" at bounding box center [346, 296] width 1 height 1
radio input "true"
click at [332, 318] on button "Confirm" at bounding box center [327, 318] width 46 height 21
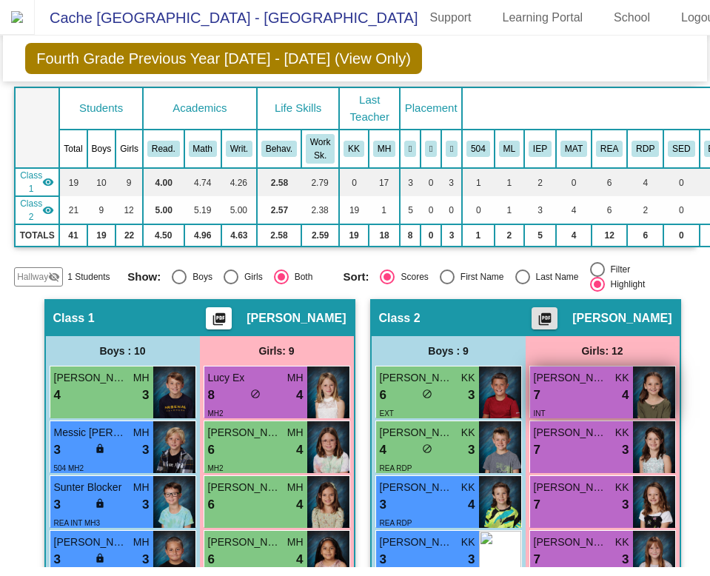
click at [585, 370] on span "[PERSON_NAME]" at bounding box center [571, 378] width 74 height 16
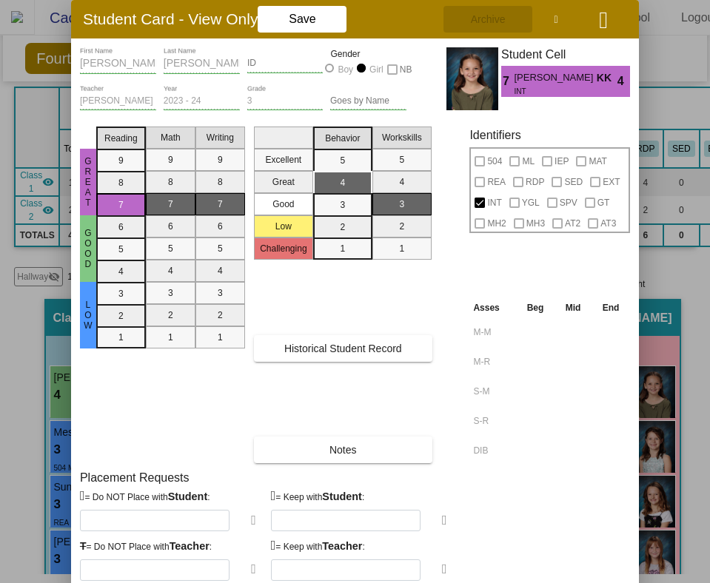
click at [606, 27] on icon "button" at bounding box center [603, 20] width 9 height 24
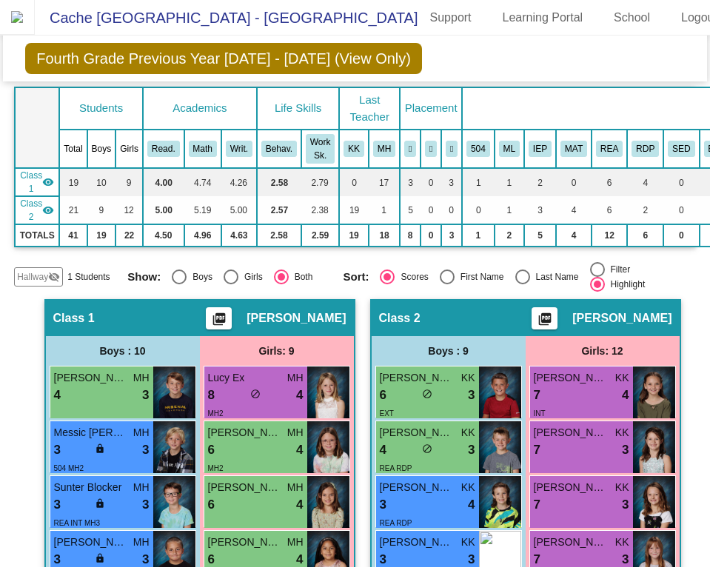
click at [35, 19] on img at bounding box center [17, 17] width 35 height 35
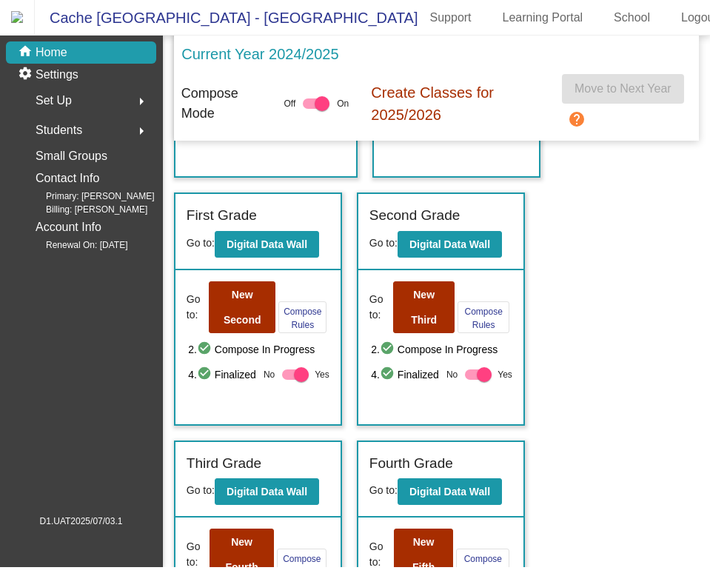
scroll to position [418, 0]
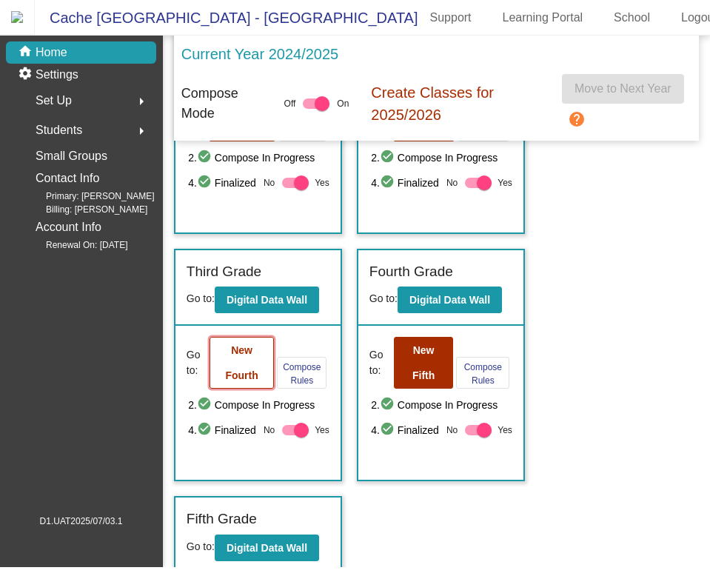
click at [253, 373] on button "New Fourth" at bounding box center [242, 363] width 64 height 52
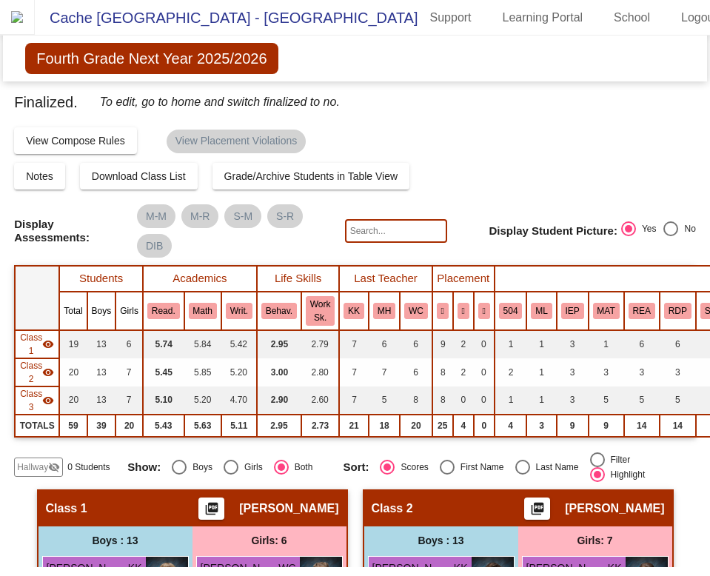
scroll to position [274, 0]
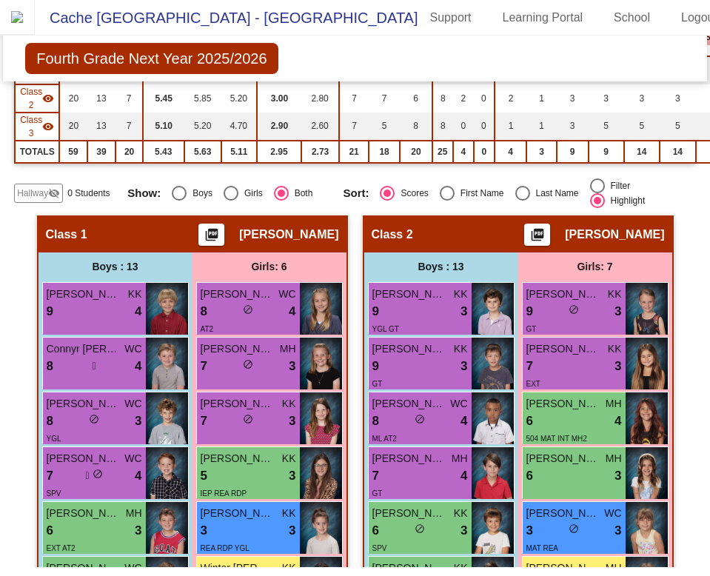
click at [546, 243] on mat-icon "picture_as_pdf" at bounding box center [538, 237] width 18 height 21
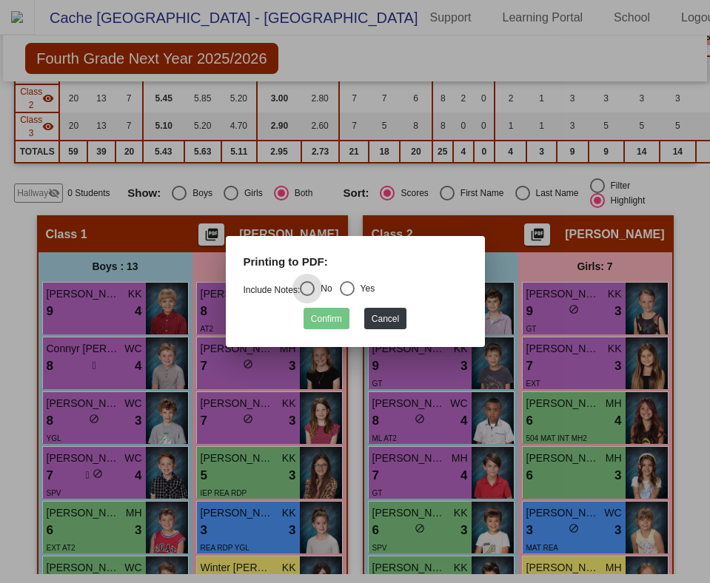
click at [354, 290] on div "Select an option" at bounding box center [347, 288] width 15 height 15
click at [347, 296] on input "Yes" at bounding box center [346, 296] width 1 height 1
radio input "true"
click at [327, 321] on button "Confirm" at bounding box center [327, 318] width 46 height 21
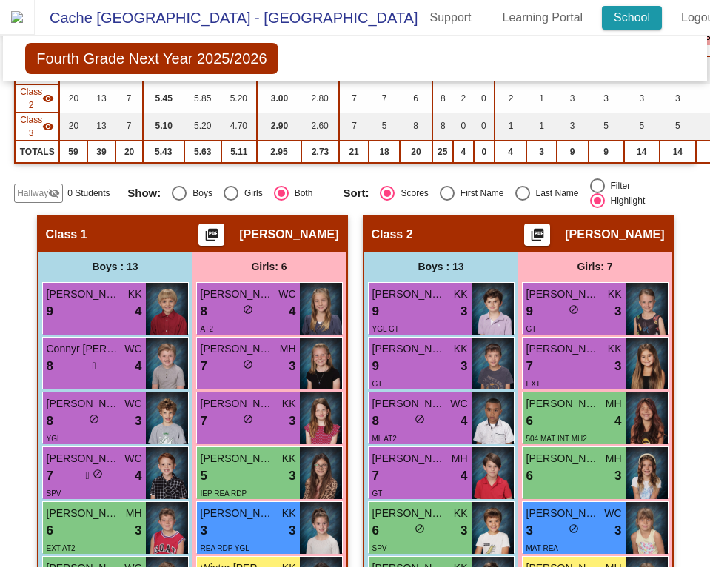
scroll to position [0, 43]
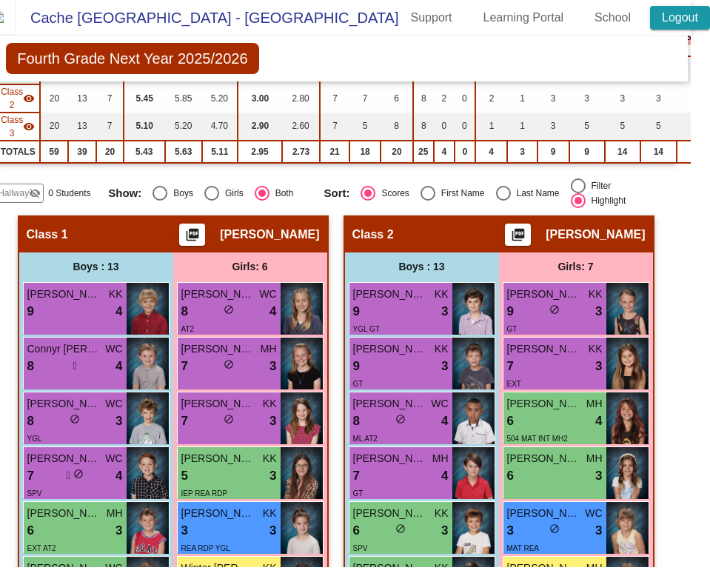
click at [670, 23] on link "Logout" at bounding box center [680, 18] width 60 height 24
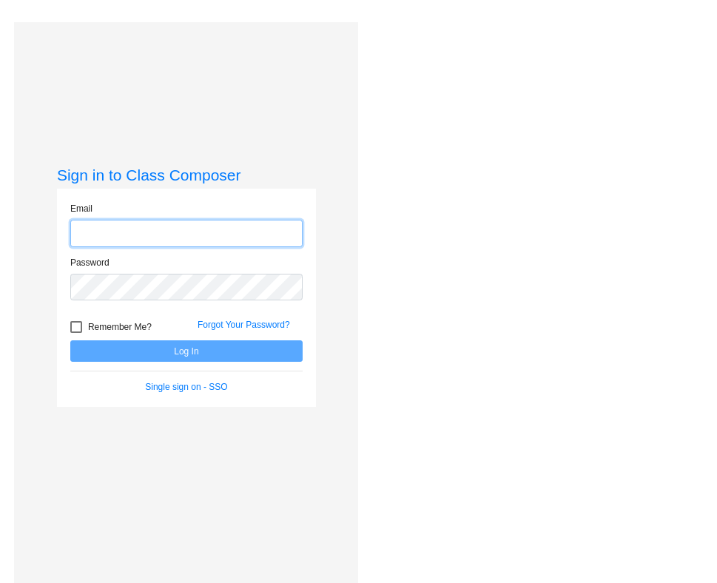
type input "[PERSON_NAME][EMAIL_ADDRESS][DOMAIN_NAME]"
